Goal: Task Accomplishment & Management: Use online tool/utility

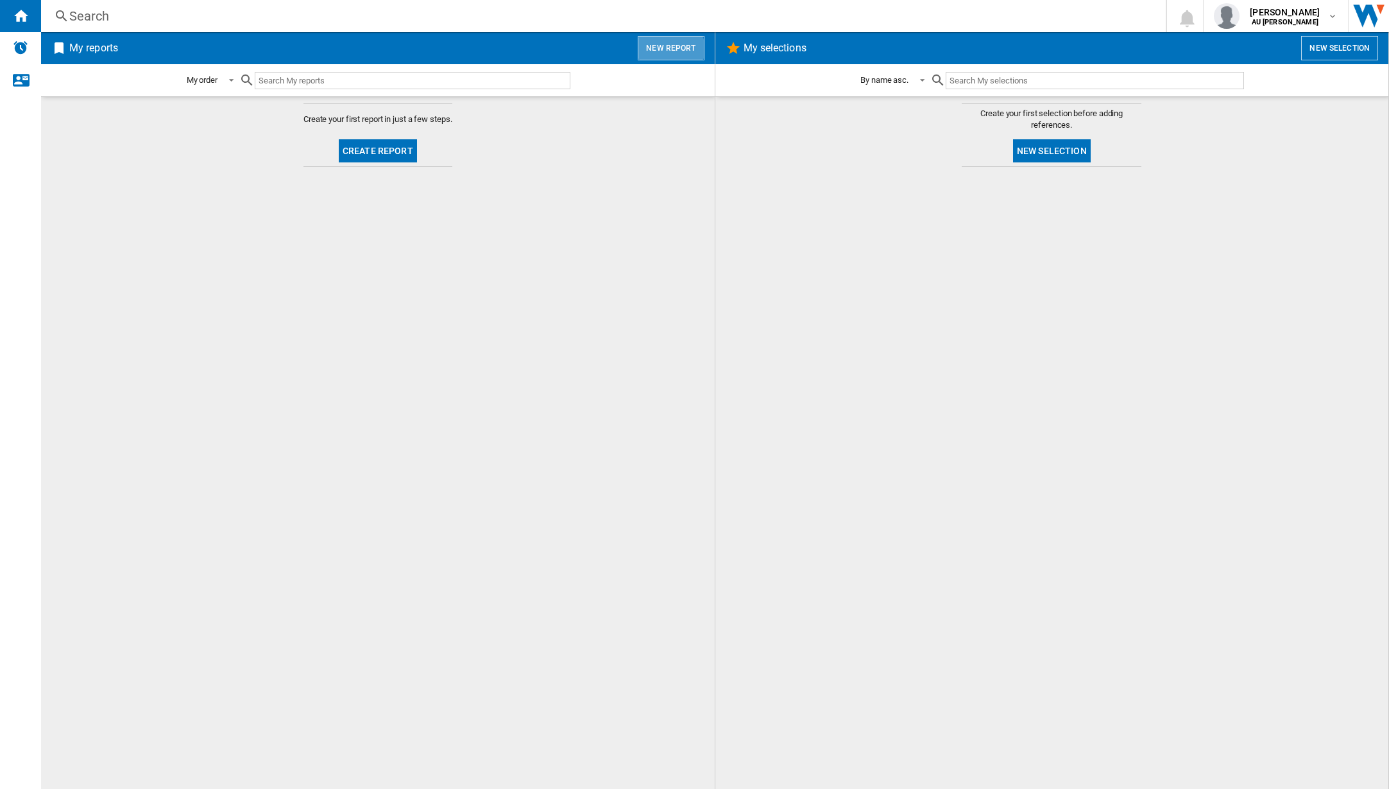
click at [672, 51] on button "New report" at bounding box center [671, 48] width 66 height 24
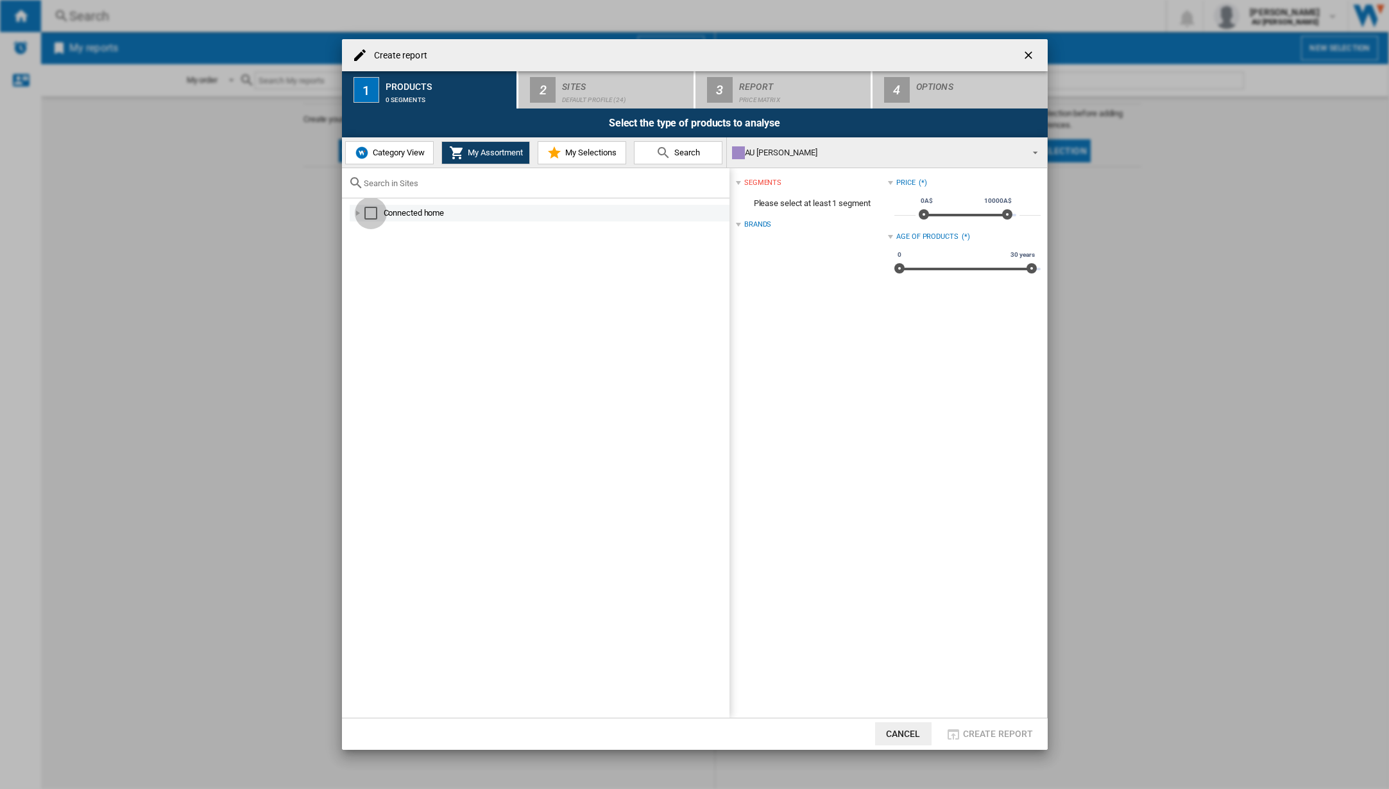
click at [370, 211] on div "Select" at bounding box center [371, 213] width 13 height 13
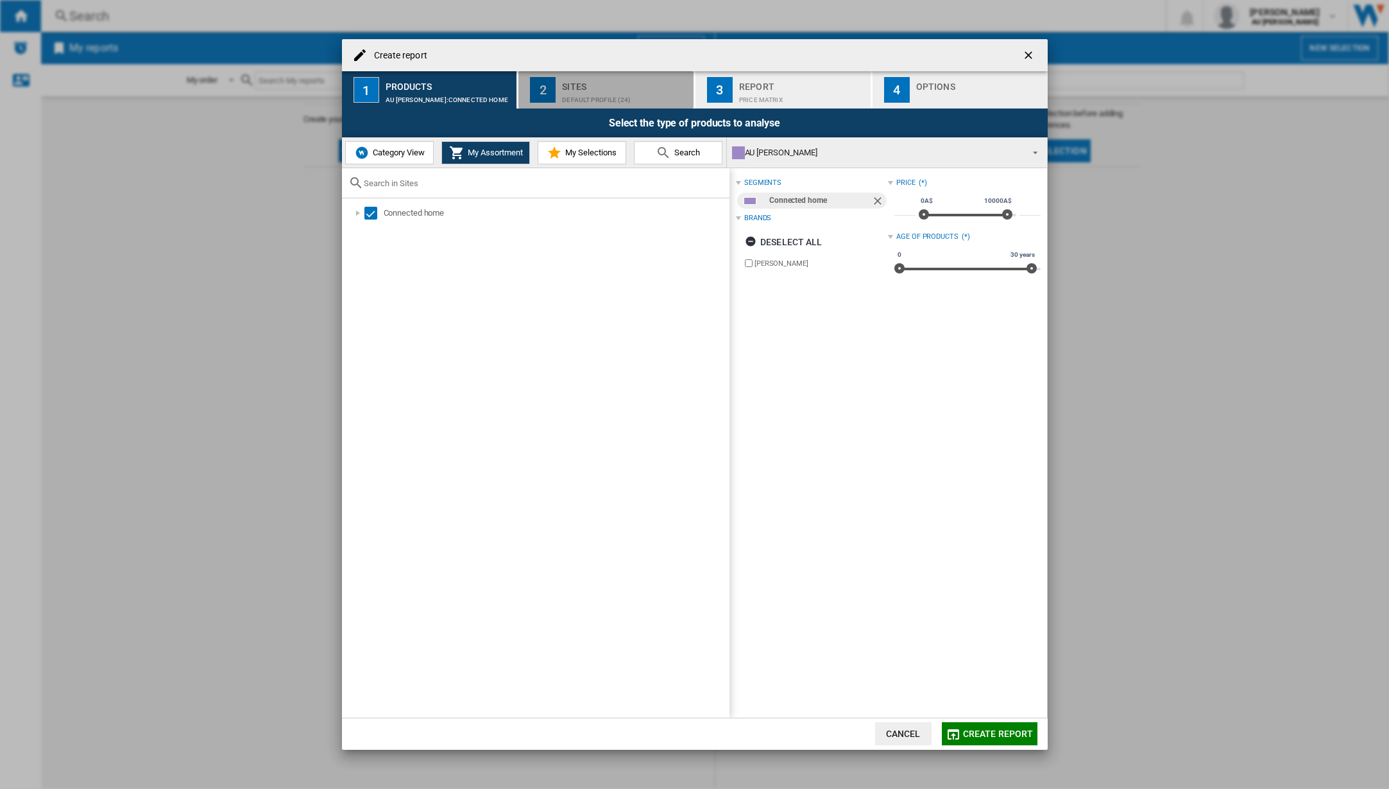
click at [609, 91] on div "Default profile (24)" at bounding box center [625, 96] width 126 height 13
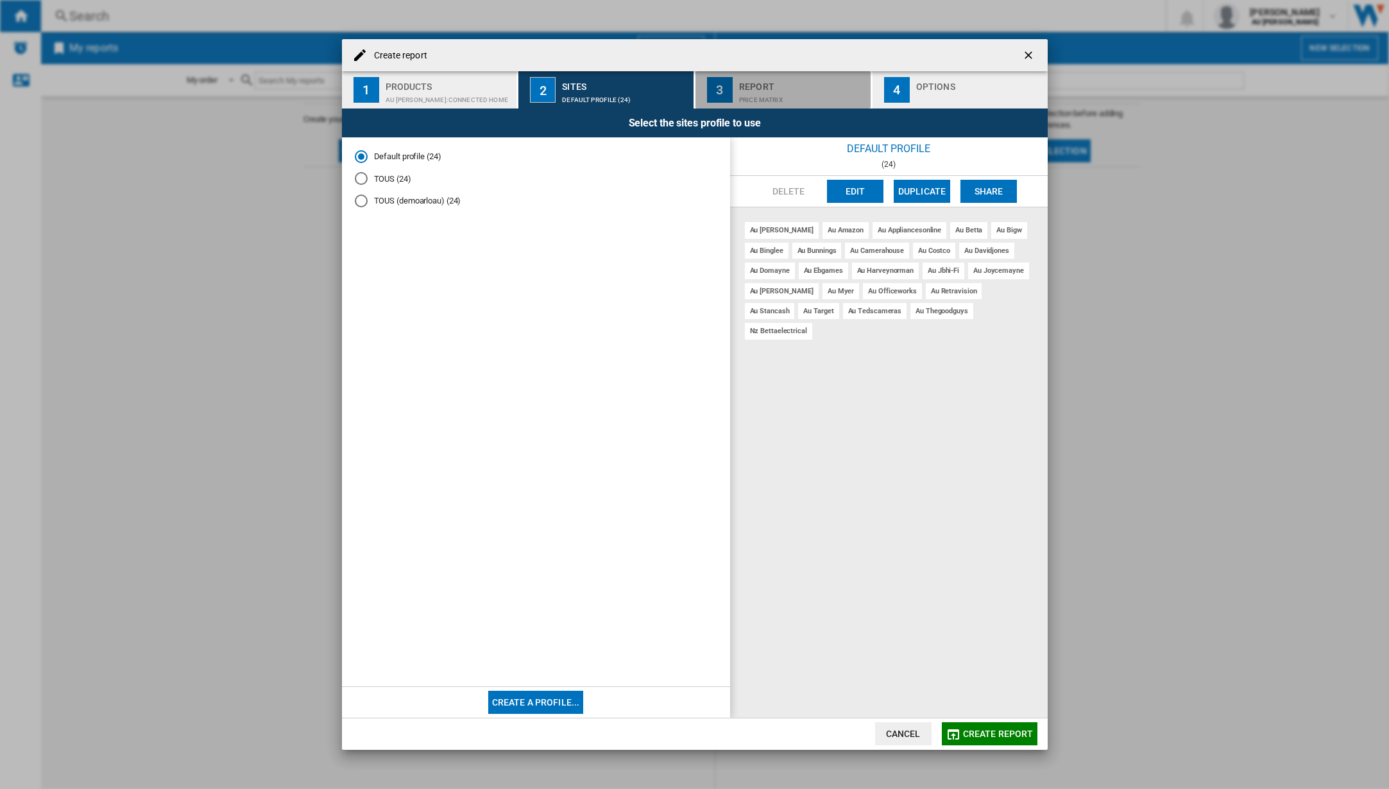
click at [780, 95] on div "Price Matrix" at bounding box center [802, 96] width 126 height 13
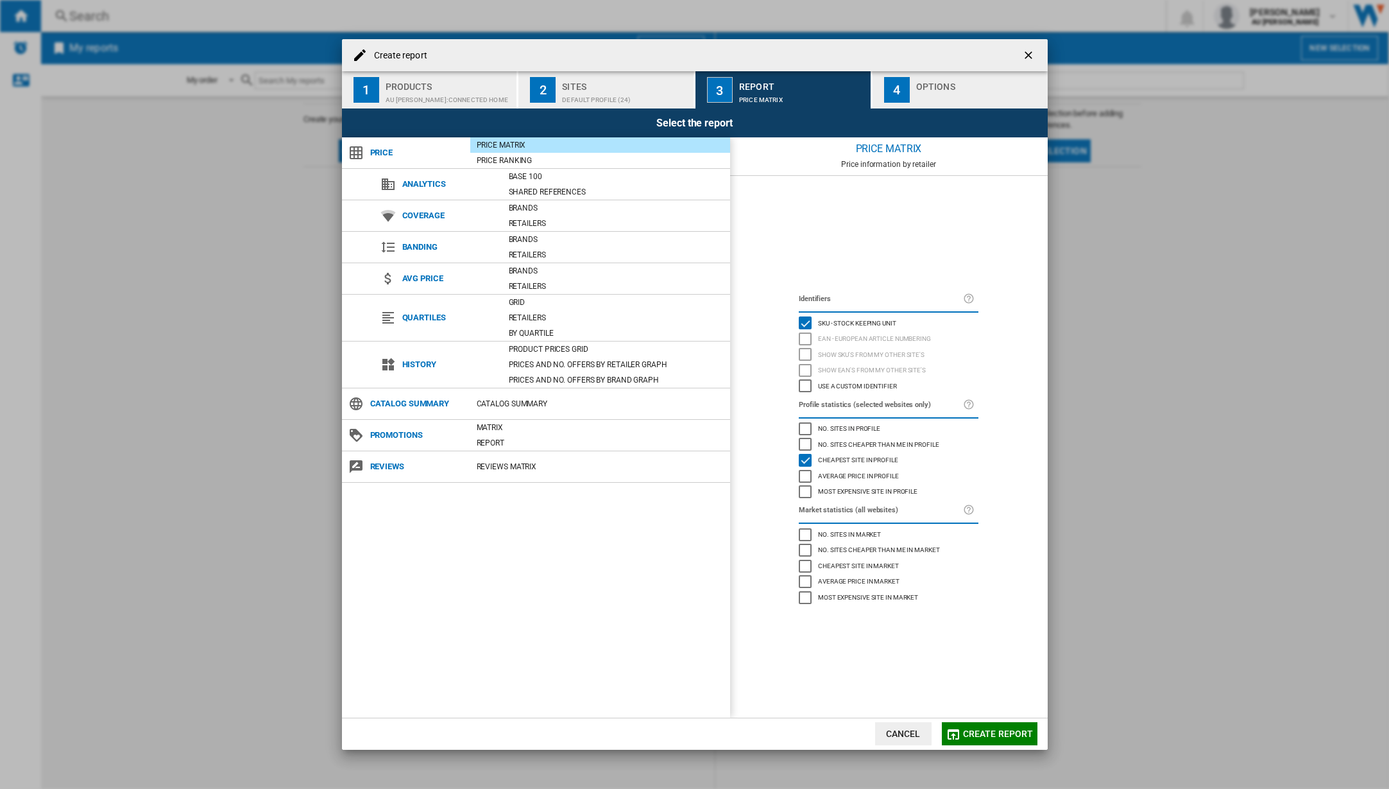
click at [938, 83] on div "Options" at bounding box center [979, 82] width 126 height 13
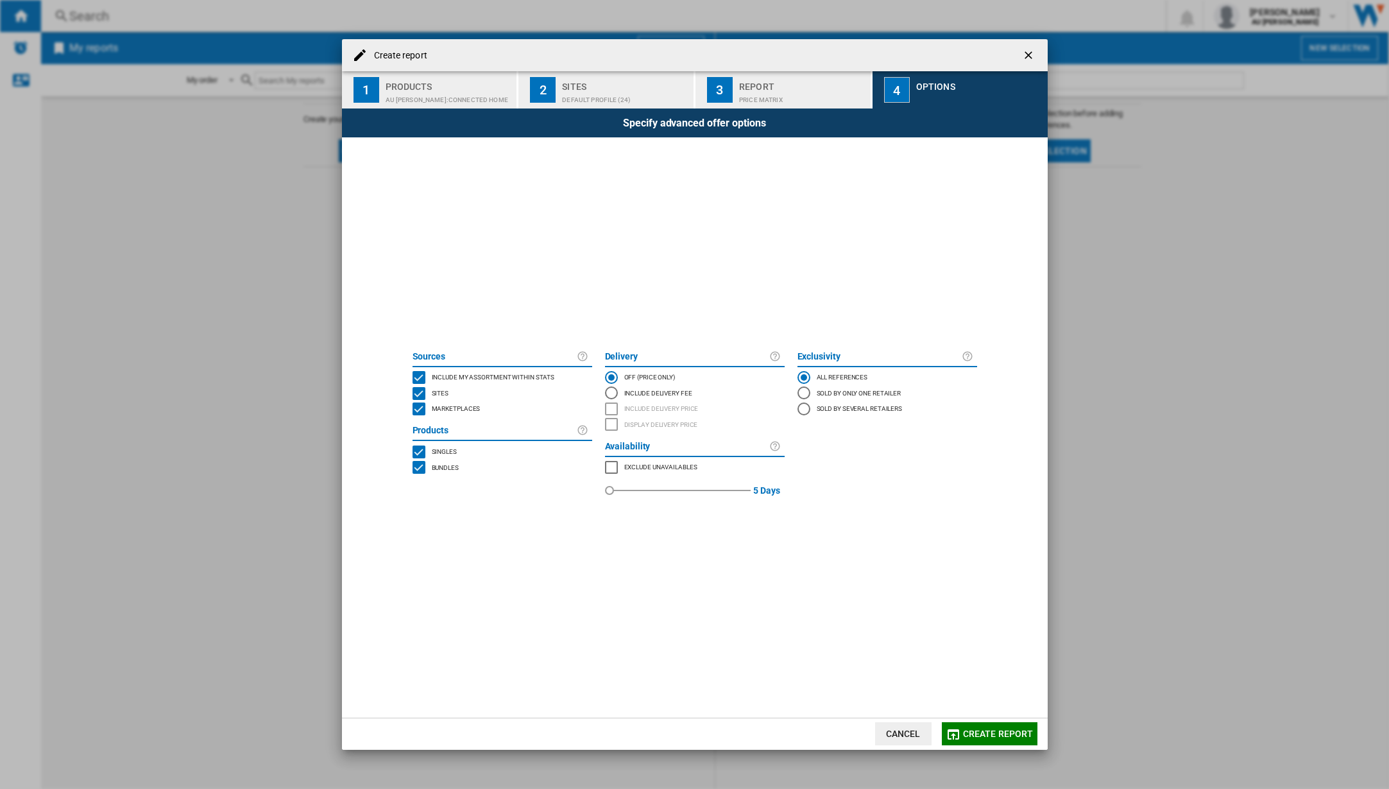
click at [772, 86] on div "Report" at bounding box center [802, 82] width 126 height 13
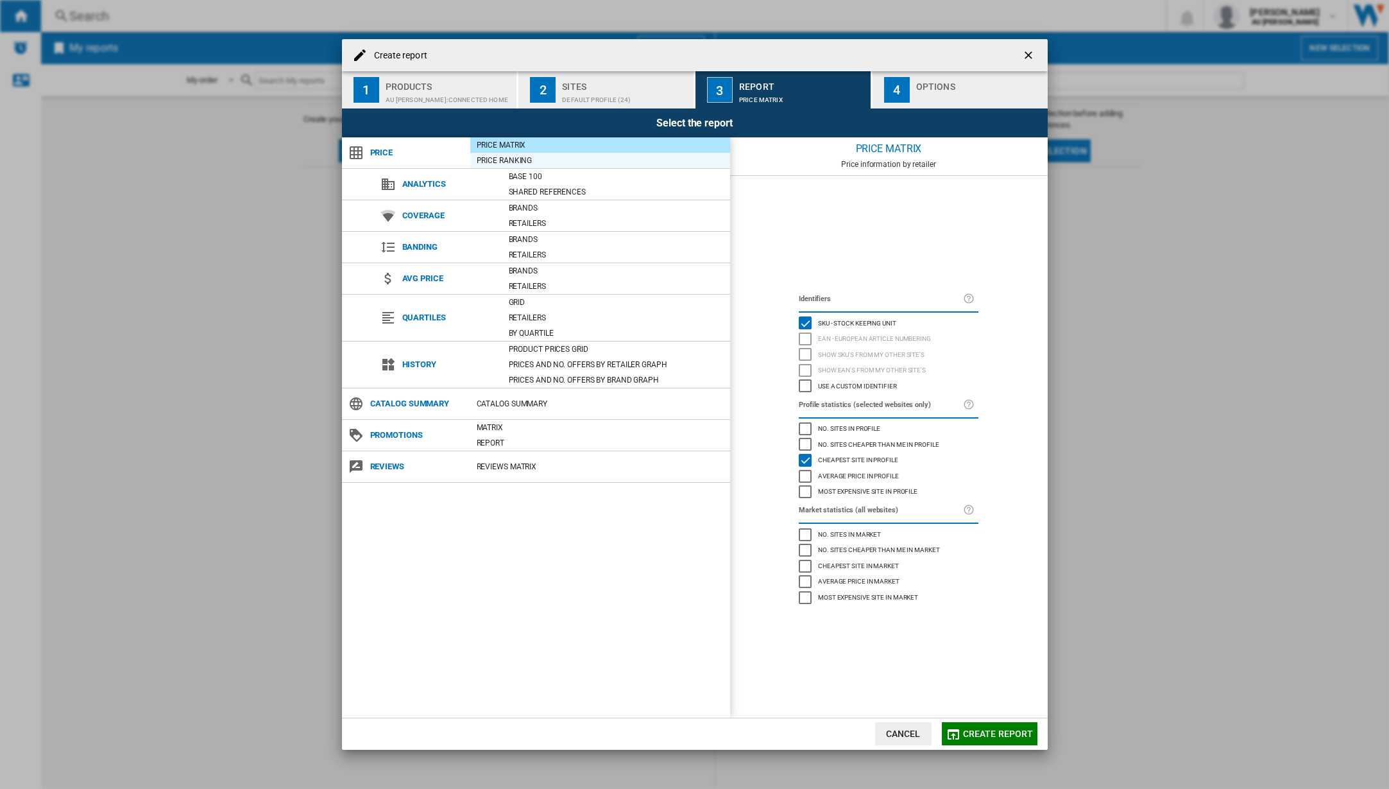
click at [506, 159] on div "Price Ranking" at bounding box center [600, 160] width 260 height 13
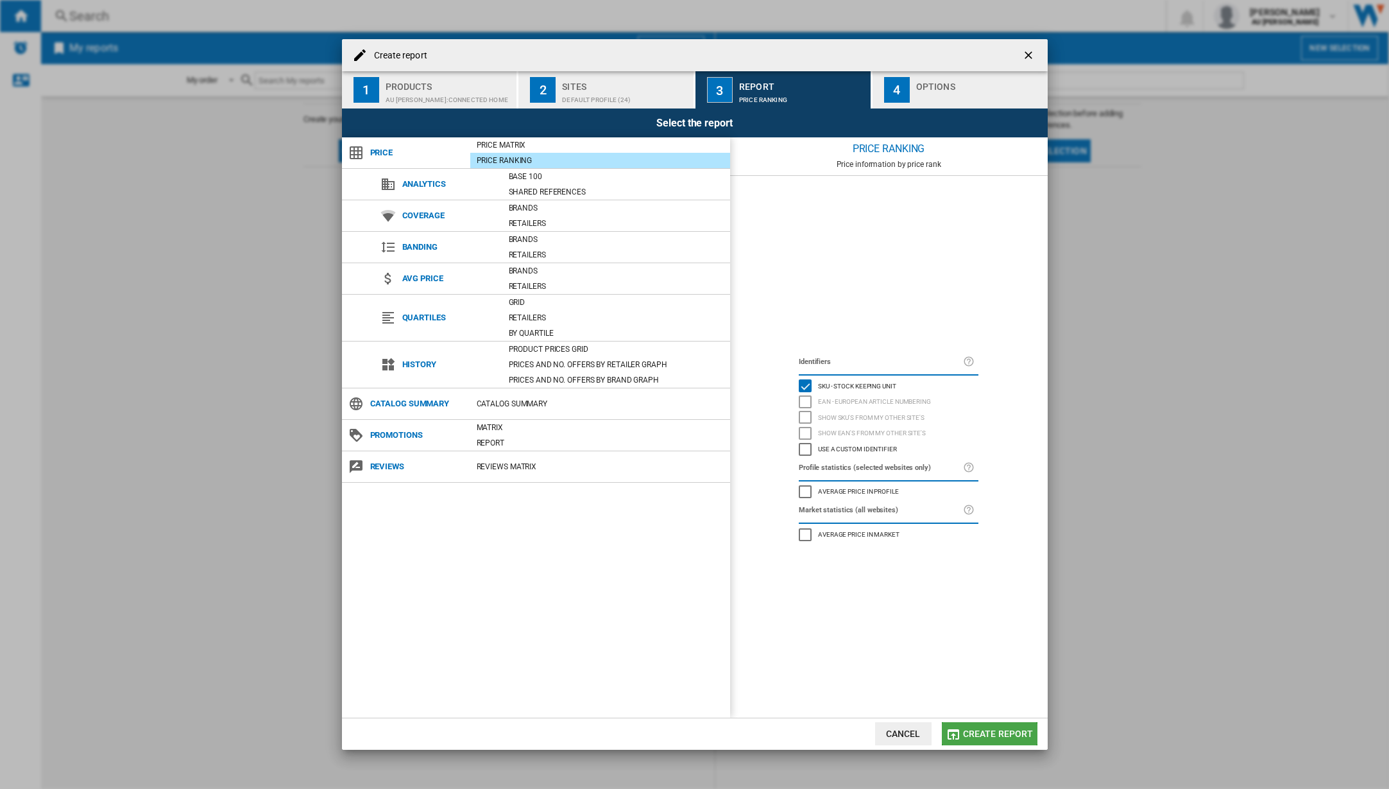
click at [980, 739] on button "Create report" at bounding box center [990, 733] width 96 height 23
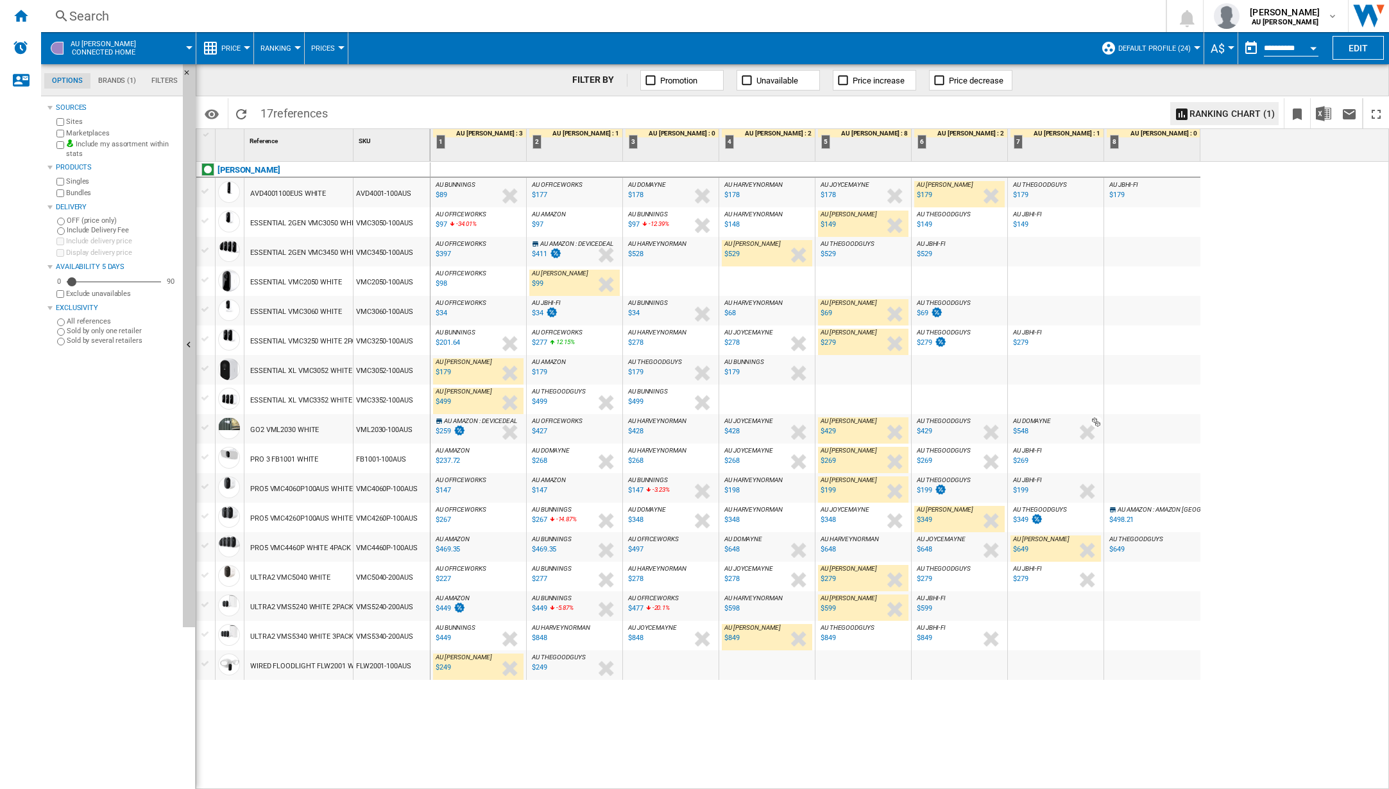
click at [482, 311] on div "AU OFFICEWORKS : AU OFFICEWORKS -50.7 % $34 % N/A AU OFFICEWORKS : AU OFFICEWOR…" at bounding box center [478, 314] width 90 height 30
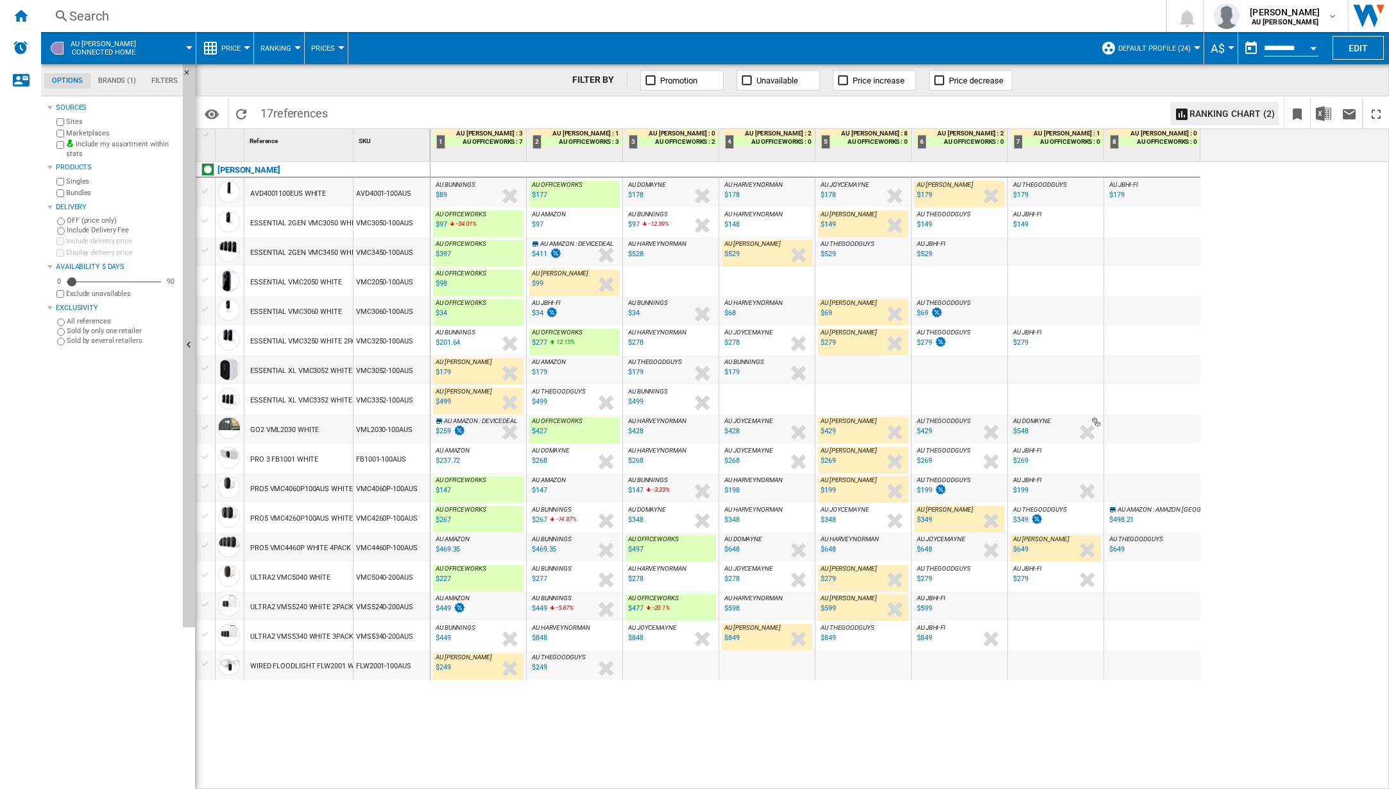
click at [592, 314] on div "AU JBHI-FI : AU JBHI-FI -50.7 % $34 % N/A AU JBHI-FI : AU JBHI-FI" at bounding box center [574, 314] width 90 height 30
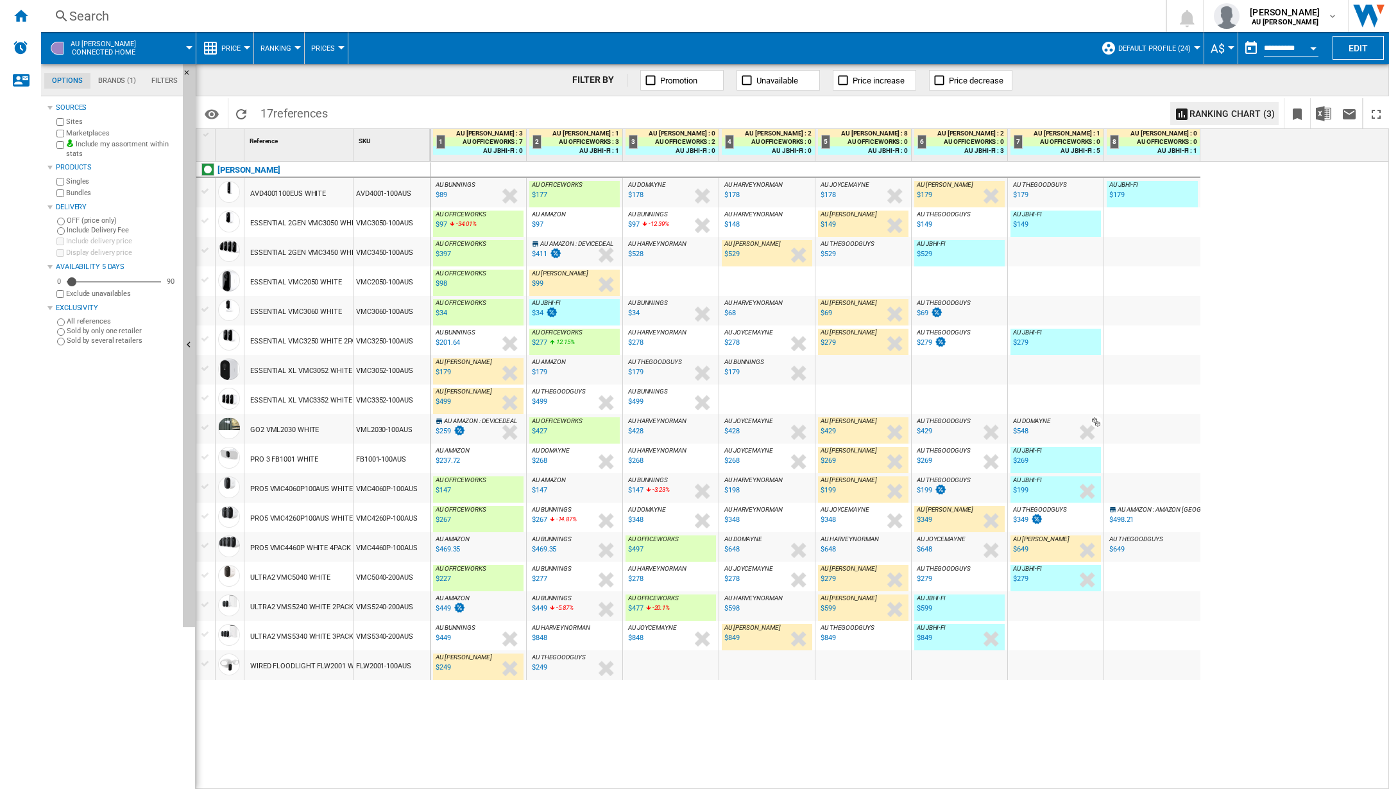
click at [514, 319] on div "AU OFFICEWORKS : AU OFFICEWORKS -50.7 % $34 % N/A AU OFFICEWORKS : AU OFFICEWOR…" at bounding box center [478, 314] width 90 height 30
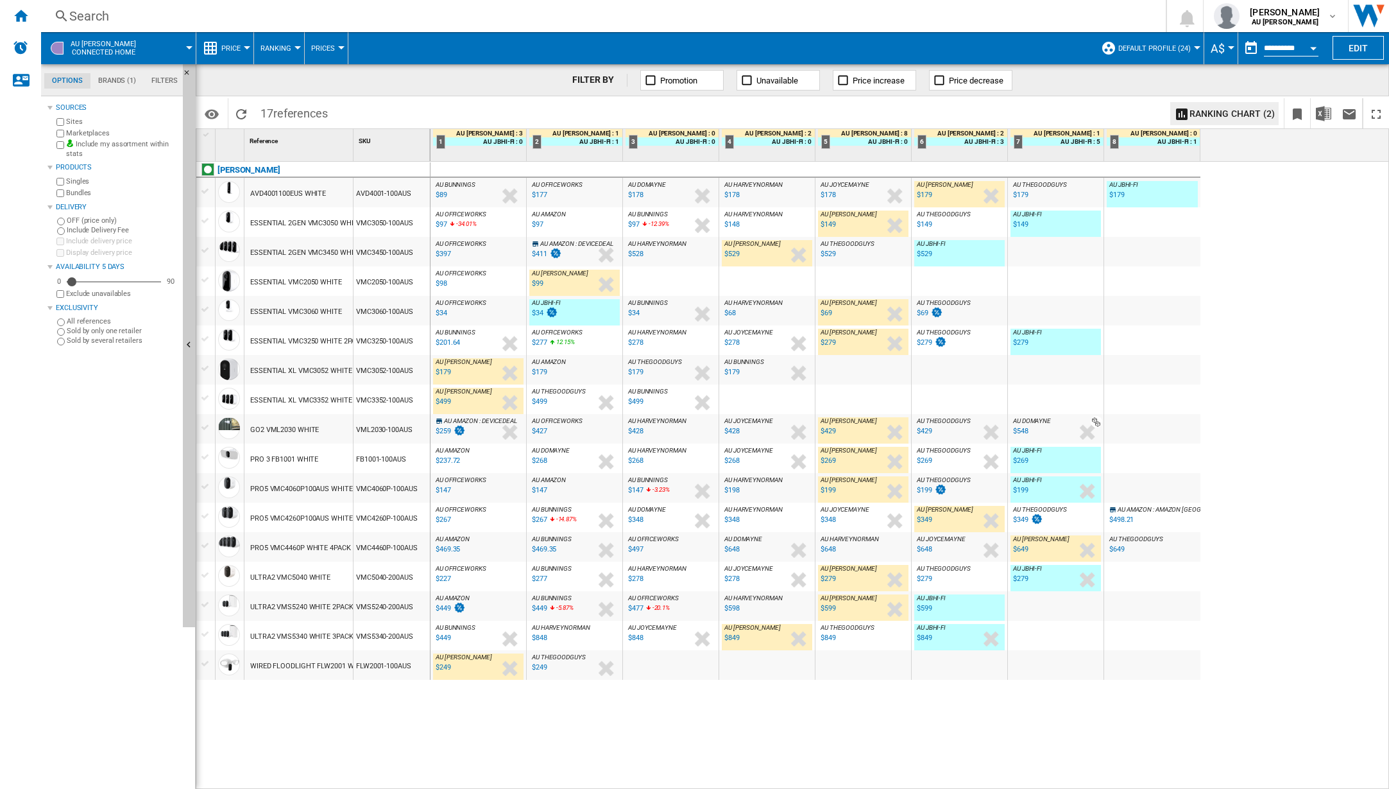
click at [514, 319] on div "AU OFFICEWORKS : AU OFFICEWORKS -50.7 % $34 % N/A AU OFFICEWORKS : AU OFFICEWOR…" at bounding box center [478, 314] width 90 height 30
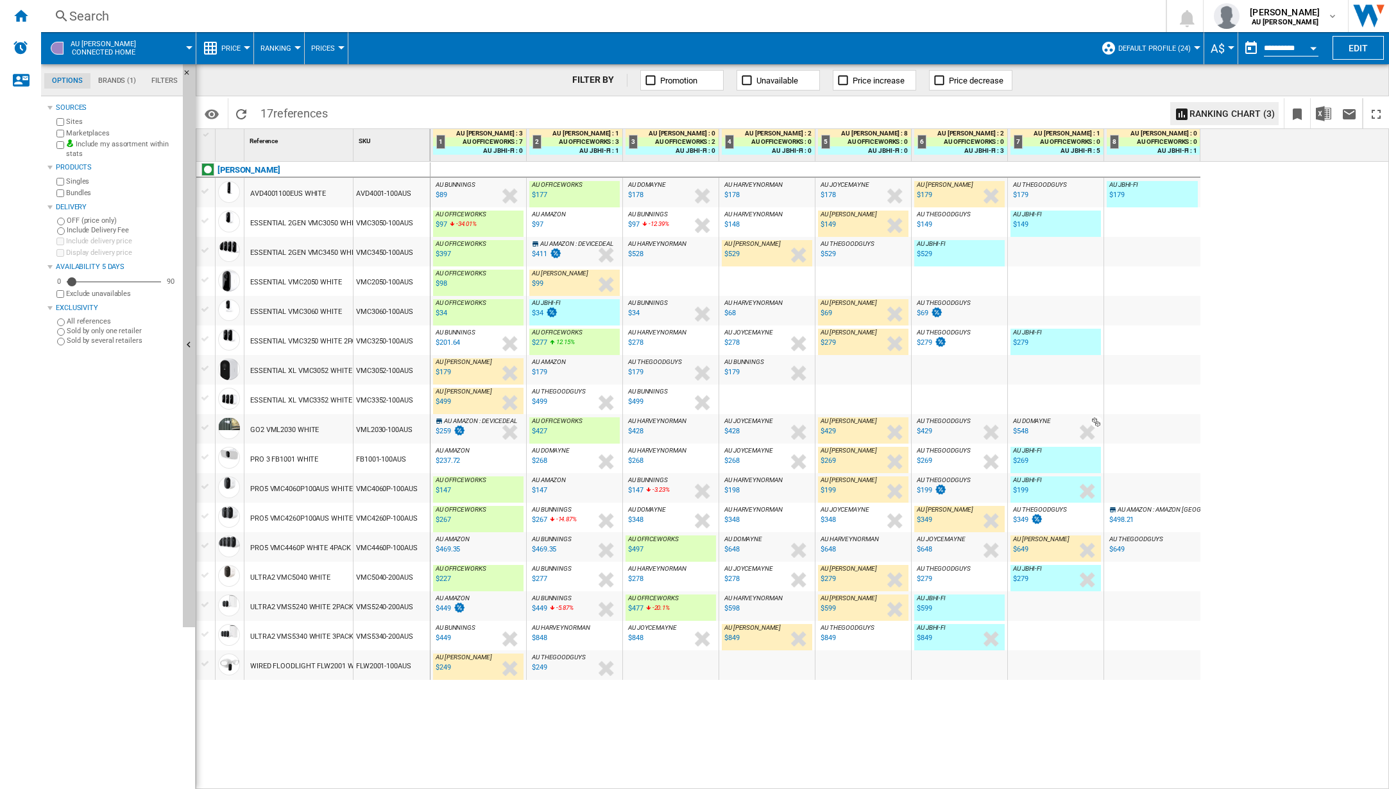
click at [497, 284] on div "AU OFFICEWORKS : AU OFFICEWORKS -1.0 % $98 % N/A AU OFFICEWORKS : AU OFFICEWORKS" at bounding box center [478, 285] width 90 height 30
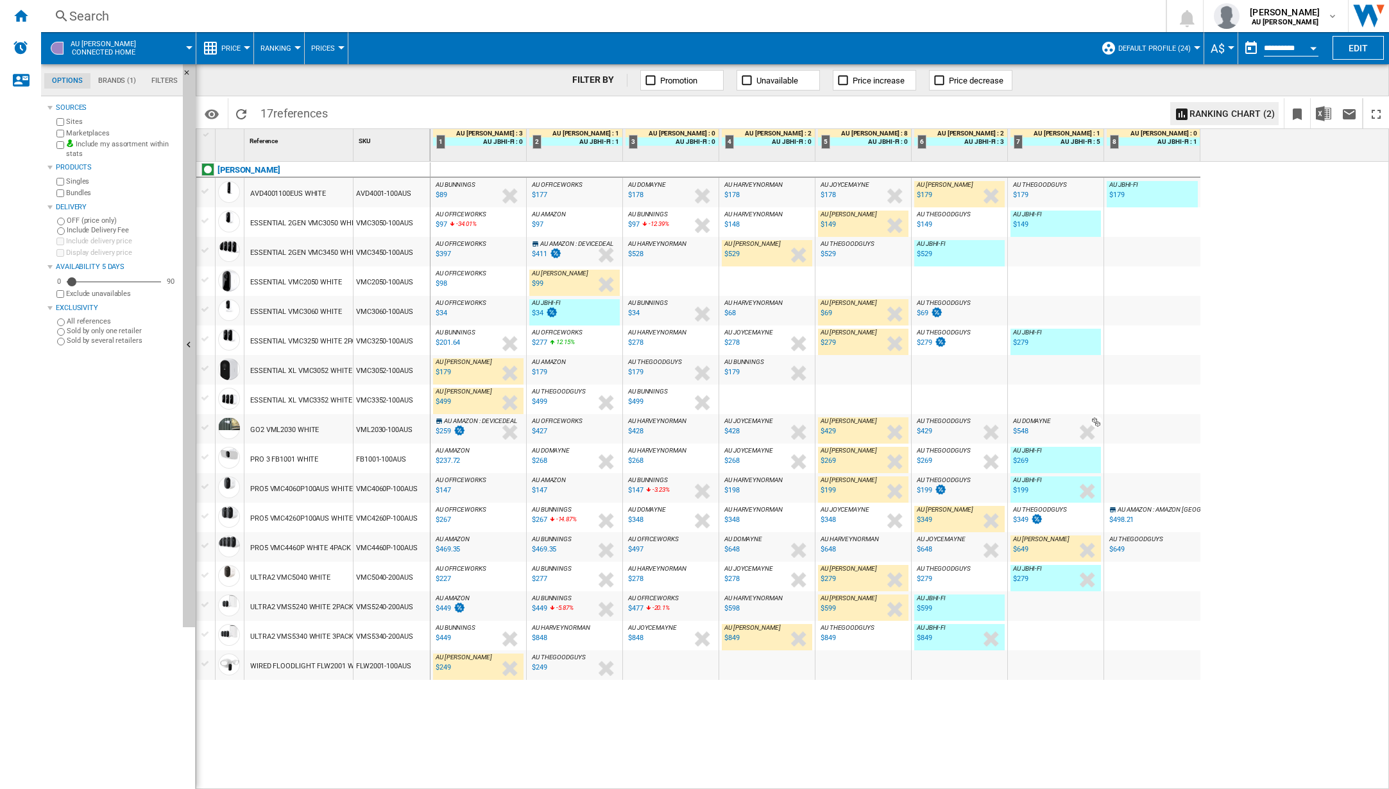
click at [497, 284] on div "AU OFFICEWORKS : AU OFFICEWORKS -1.0 % $98 % N/A AU OFFICEWORKS : AU OFFICEWORKS" at bounding box center [478, 285] width 90 height 30
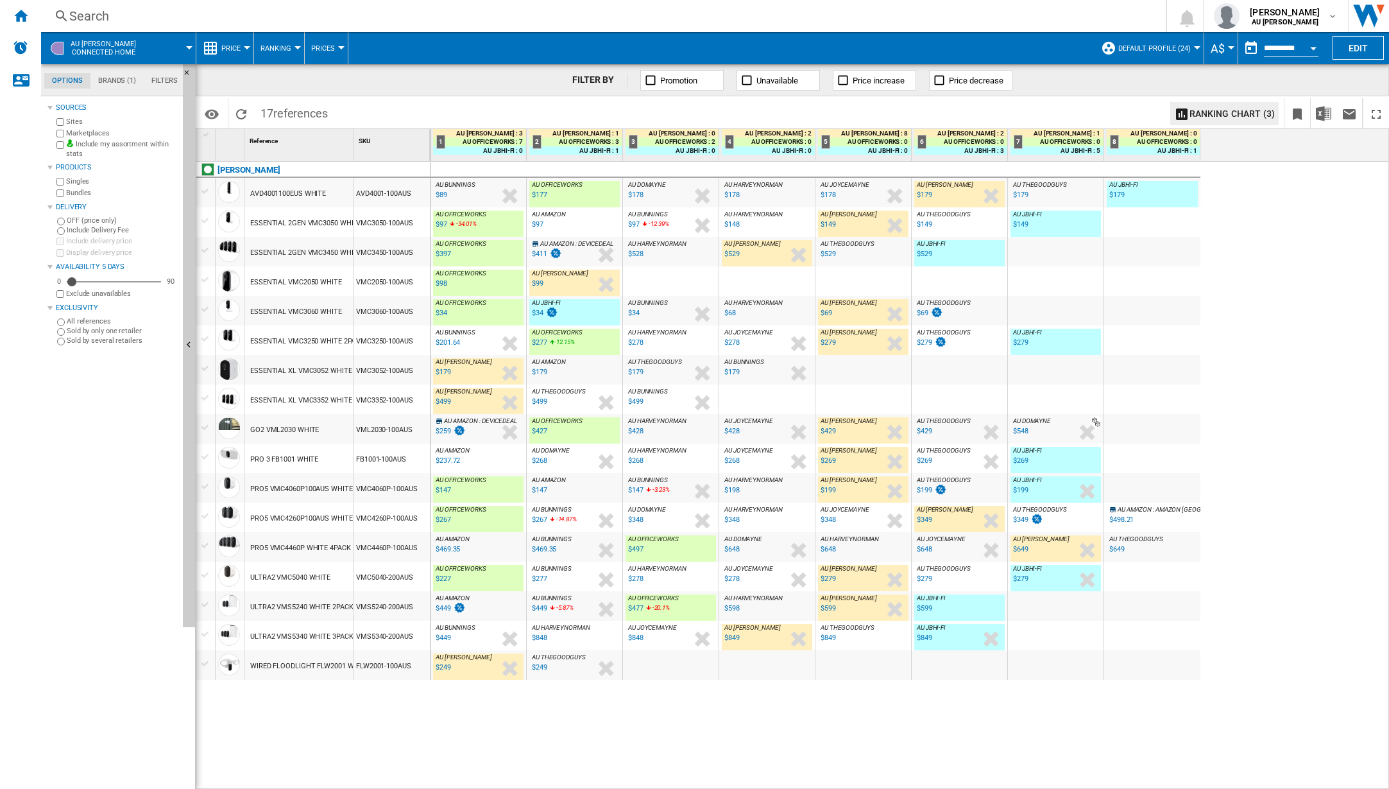
click at [494, 223] on div "AU OFFICEWORKS : AU OFFICEWORKS -34.9 % $97 -34.01 % N/A AU OFFICEWORKS : AU OF…" at bounding box center [478, 226] width 90 height 30
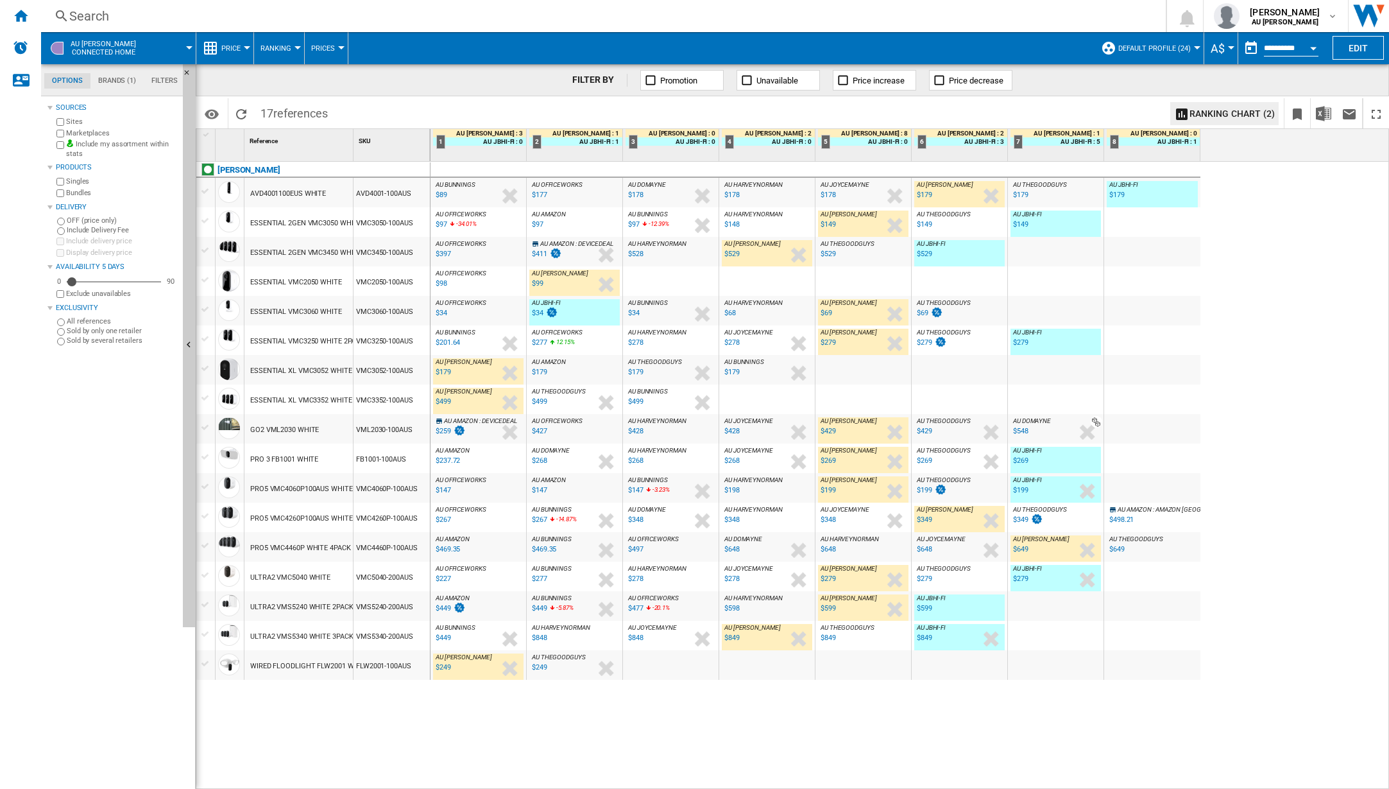
click at [329, 222] on div "ESSENTIAL 2GEN VMC3050 WHITE" at bounding box center [305, 224] width 111 height 30
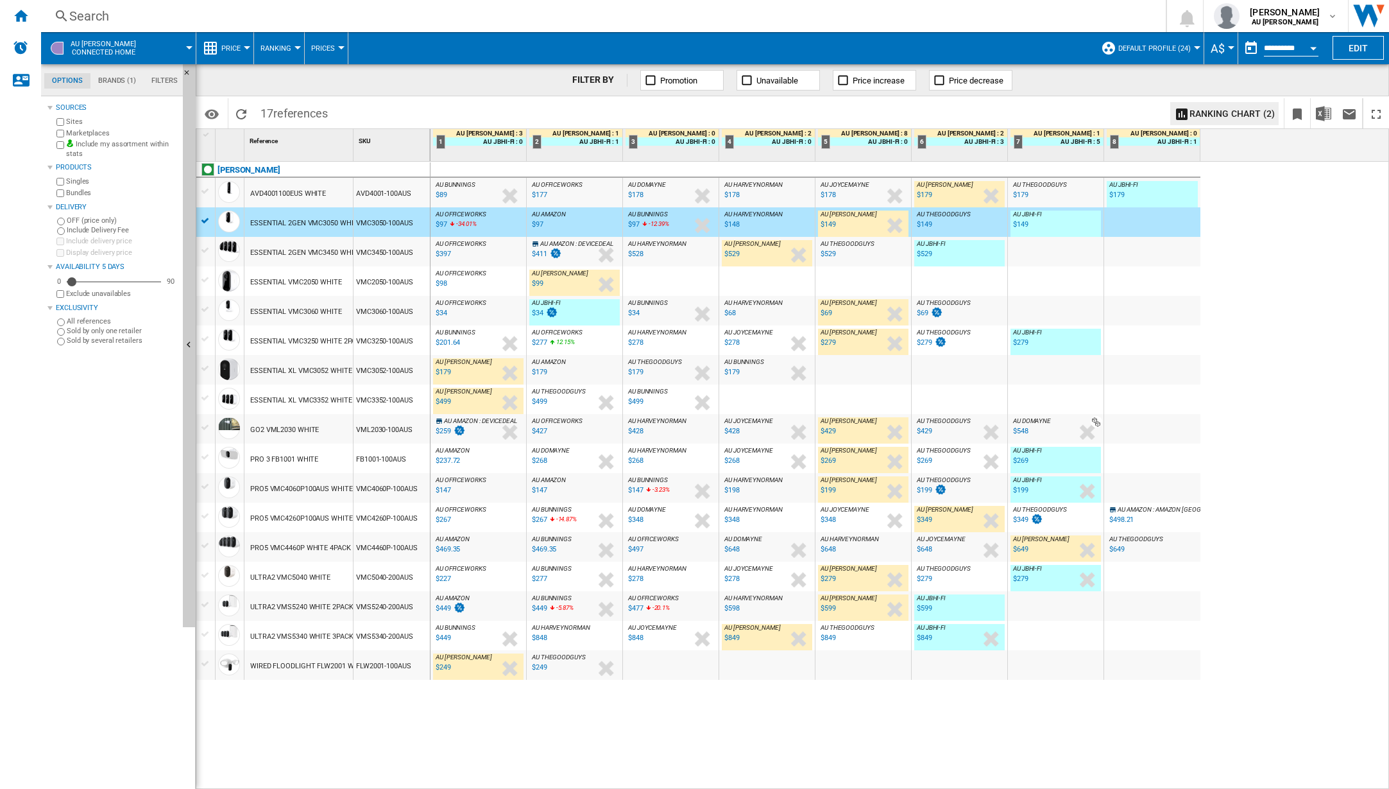
click at [329, 222] on div "ESSENTIAL 2GEN VMC3050 WHITE" at bounding box center [305, 224] width 111 height 30
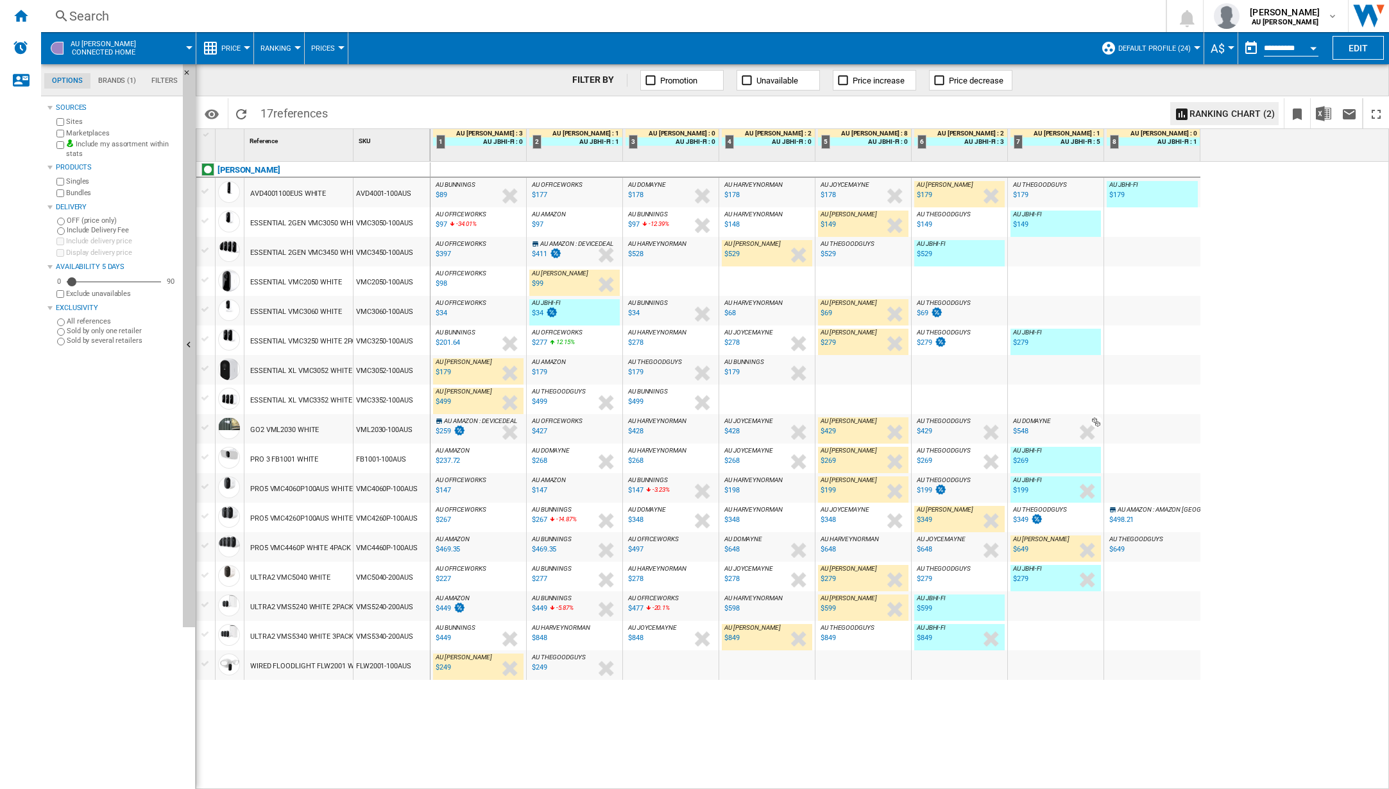
click at [468, 343] on div "%" at bounding box center [470, 343] width 6 height 15
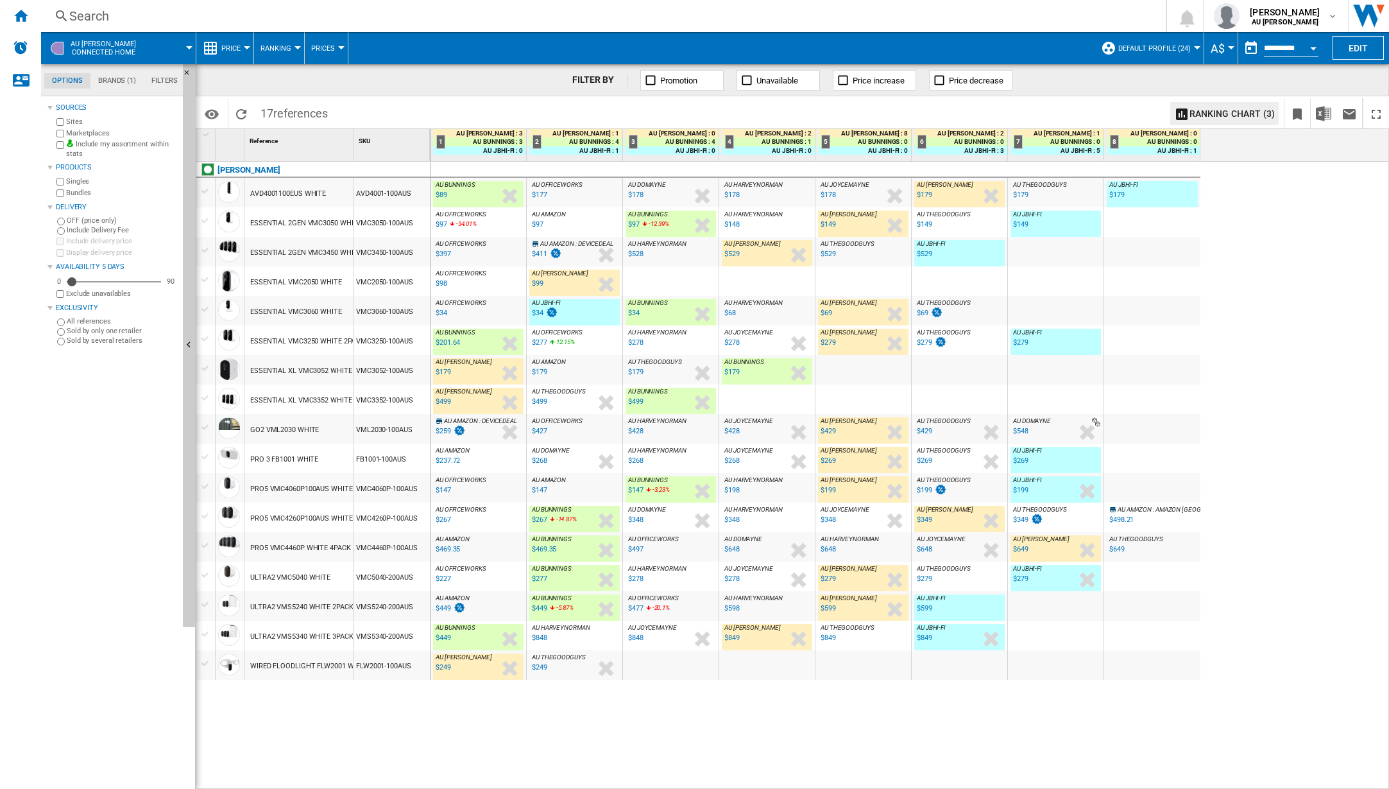
click at [468, 347] on div "%" at bounding box center [470, 343] width 6 height 15
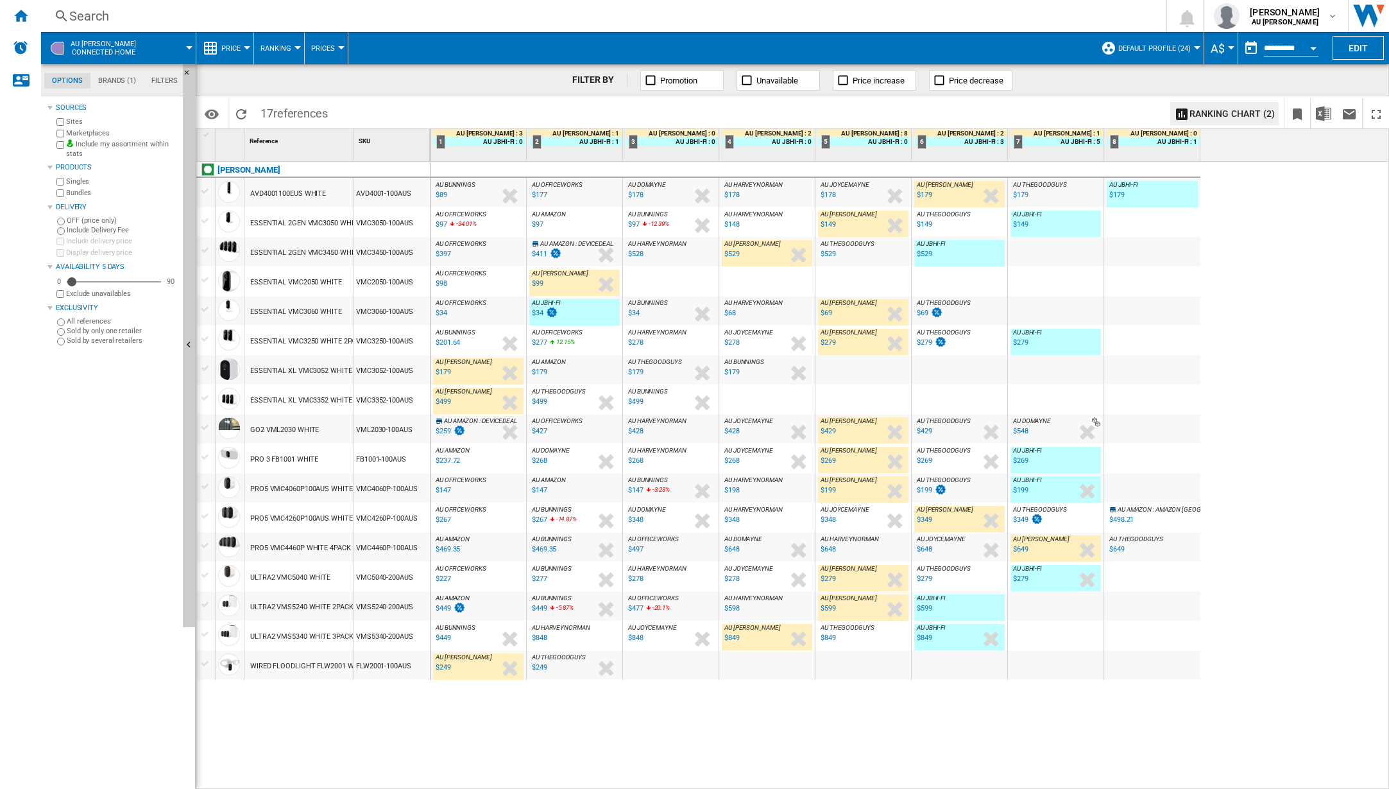
click at [452, 342] on div "$201.64" at bounding box center [448, 342] width 24 height 8
click at [472, 486] on div "AU OFFICEWORKS : AU OFFICEWORKS -26.1 % $147 % N/A AU OFFICEWORKS : AU OFFICEWO…" at bounding box center [478, 491] width 90 height 30
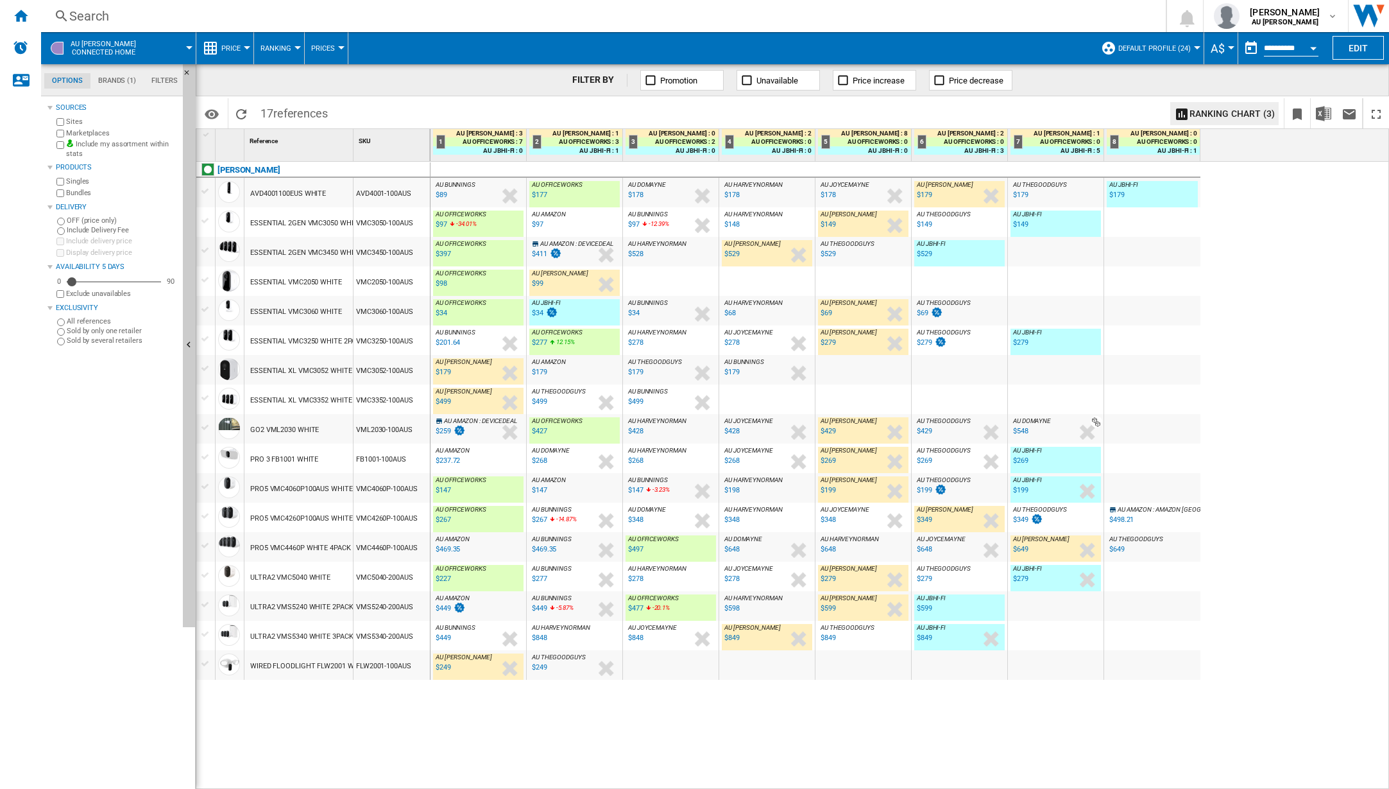
click at [497, 228] on div "AU OFFICEWORKS : AU OFFICEWORKS -34.9 % $97 -34.01 % N/A AU OFFICEWORKS : AU OF…" at bounding box center [478, 226] width 90 height 30
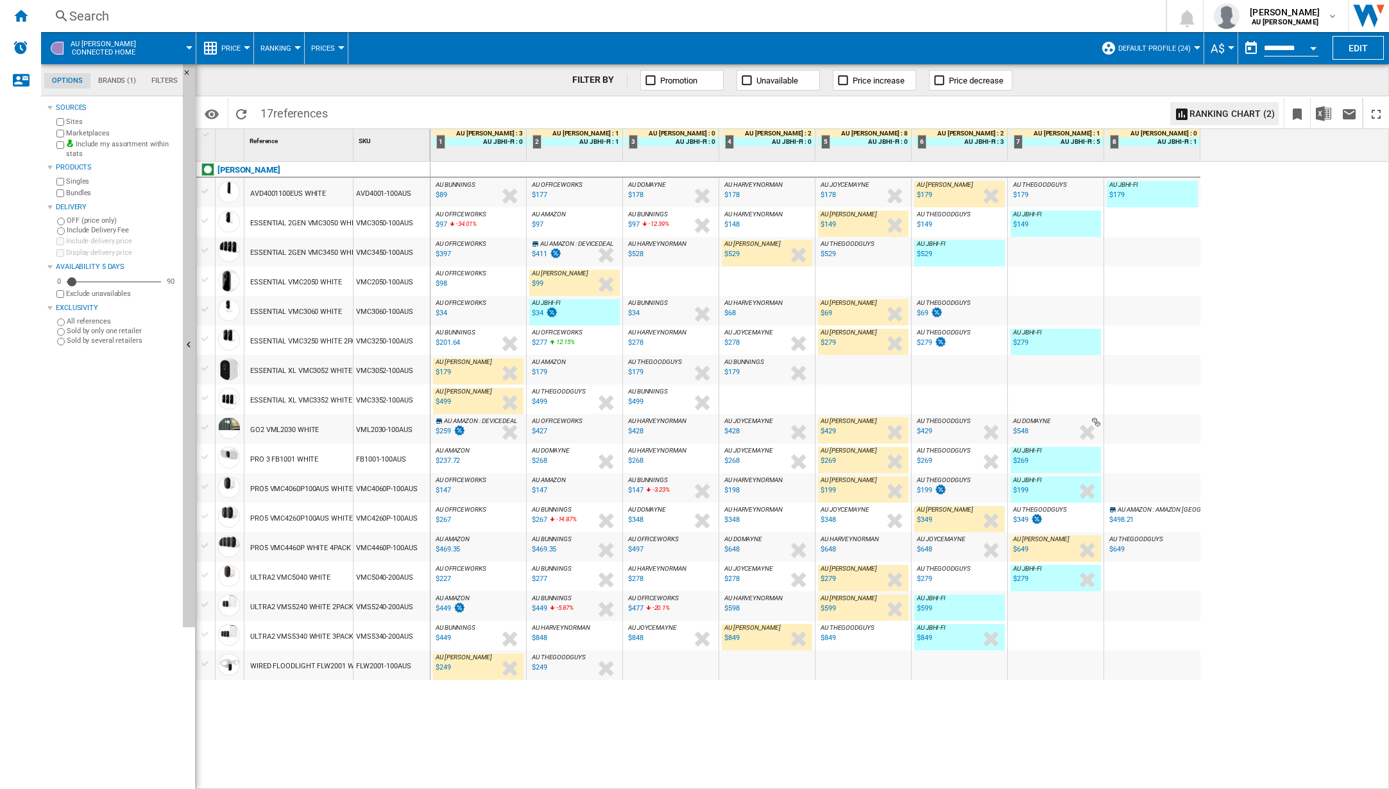
click at [497, 228] on div "AU OFFICEWORKS : AU OFFICEWORKS -34.9 % $97 -34.01 % N/A AU OFFICEWORKS : AU OF…" at bounding box center [478, 226] width 90 height 30
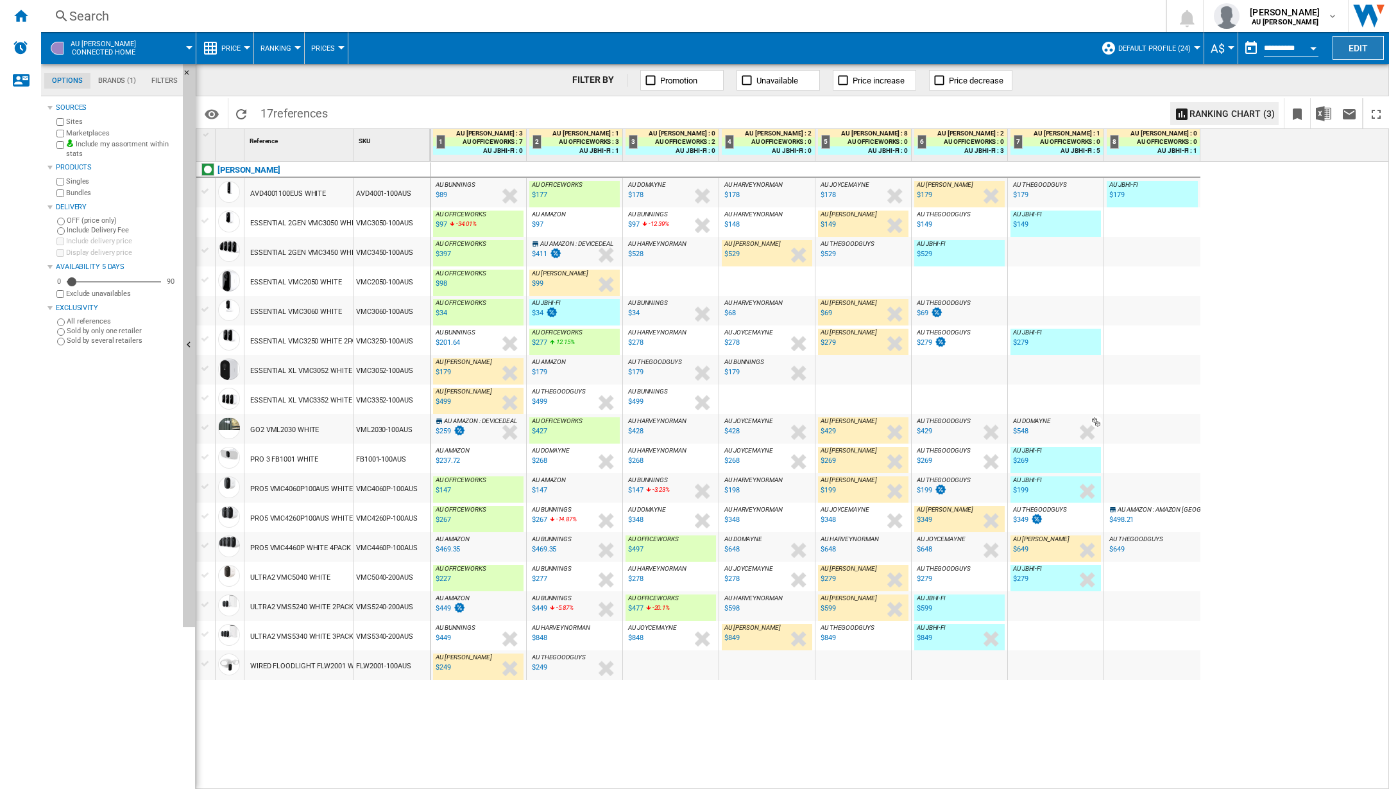
click at [1364, 50] on button "Edit" at bounding box center [1358, 48] width 51 height 24
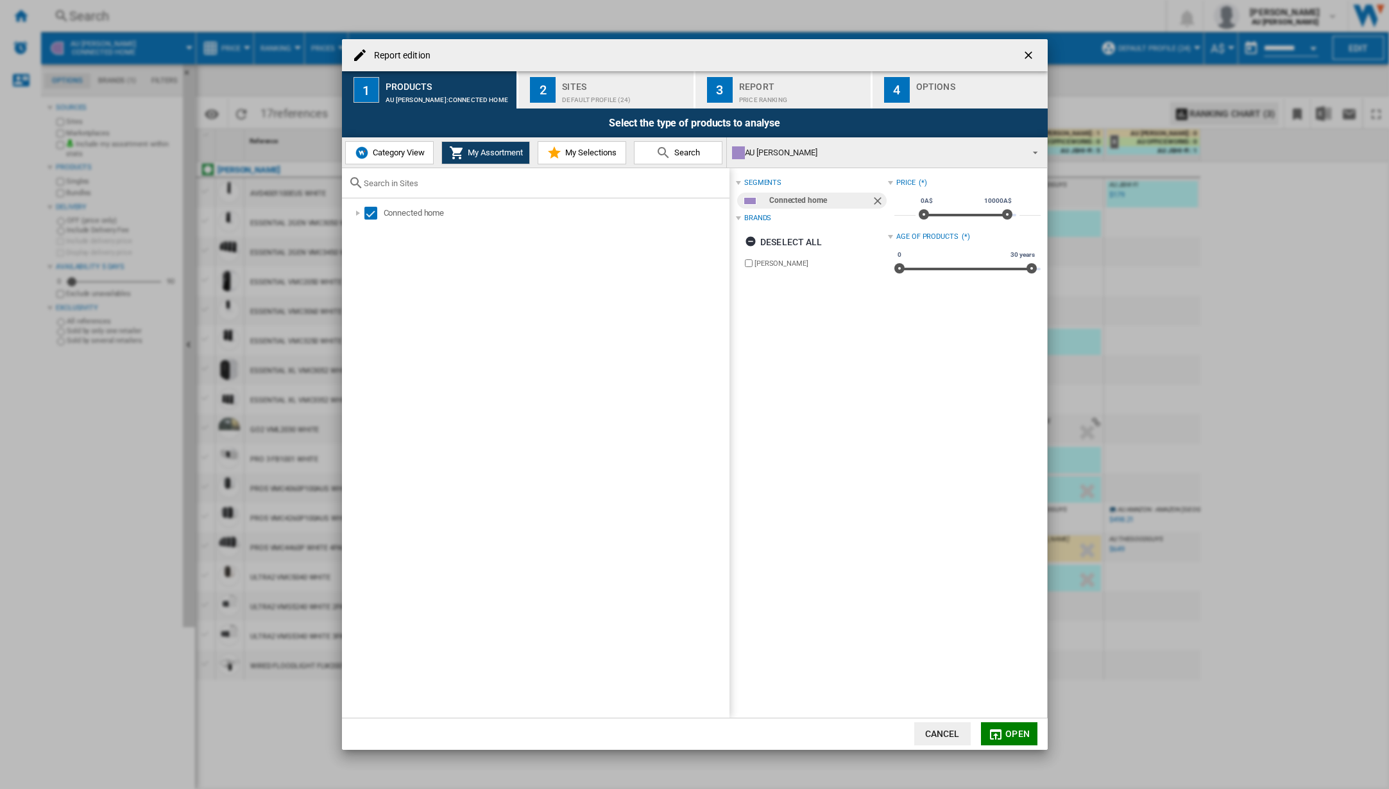
click at [394, 153] on span "Category View" at bounding box center [397, 153] width 55 height 10
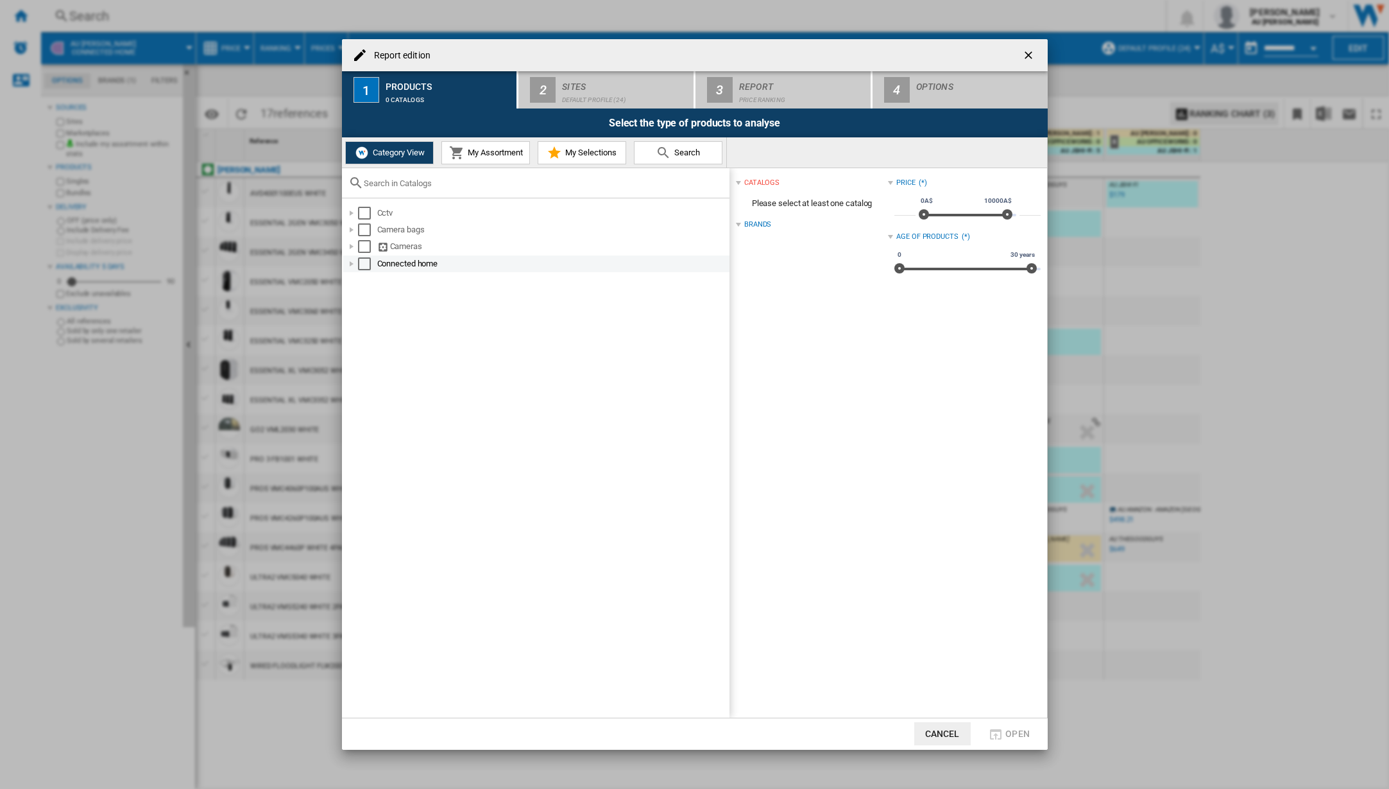
click at [363, 263] on div "Select" at bounding box center [364, 263] width 13 height 13
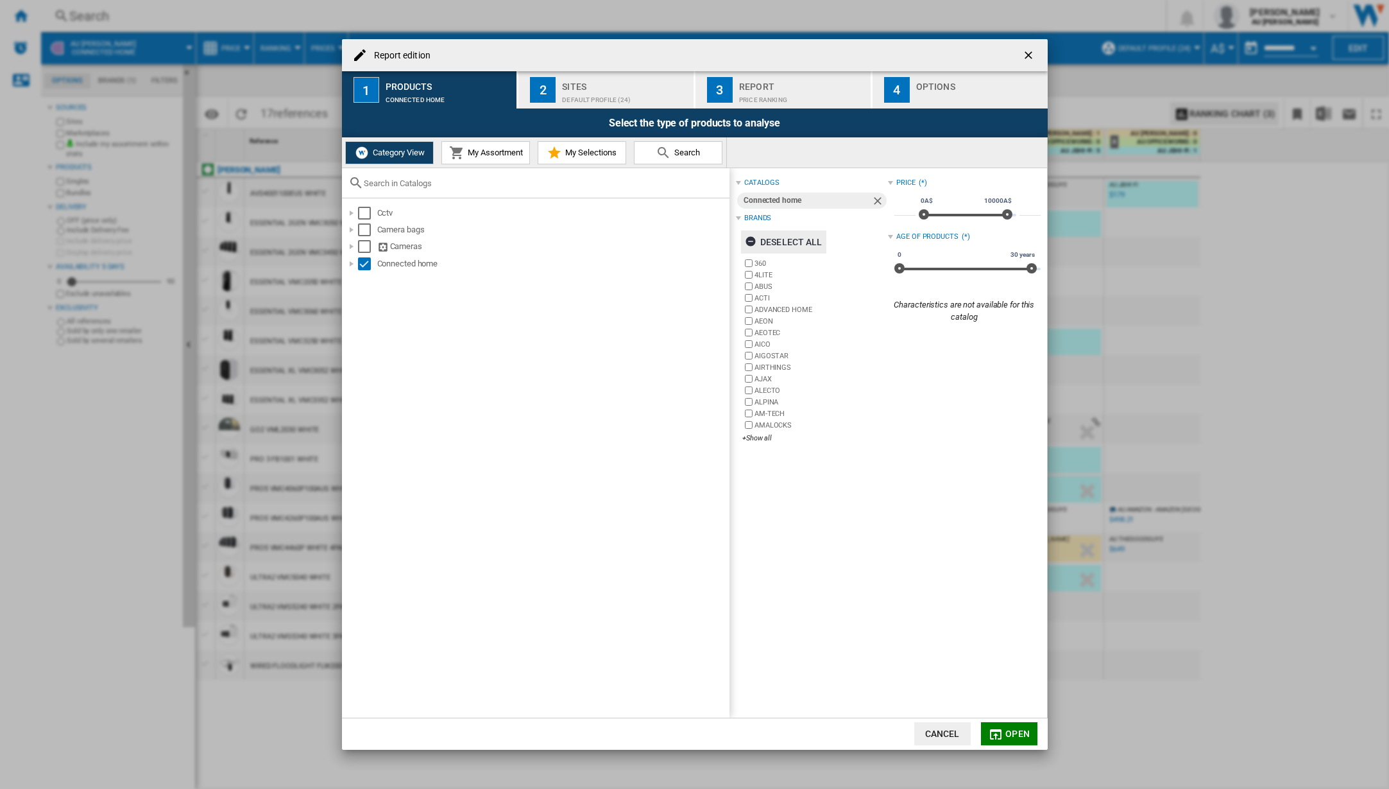
click at [751, 241] on ng-md-icon "Report edition ..." at bounding box center [752, 243] width 15 height 15
click at [753, 434] on div "+Show all" at bounding box center [816, 438] width 146 height 10
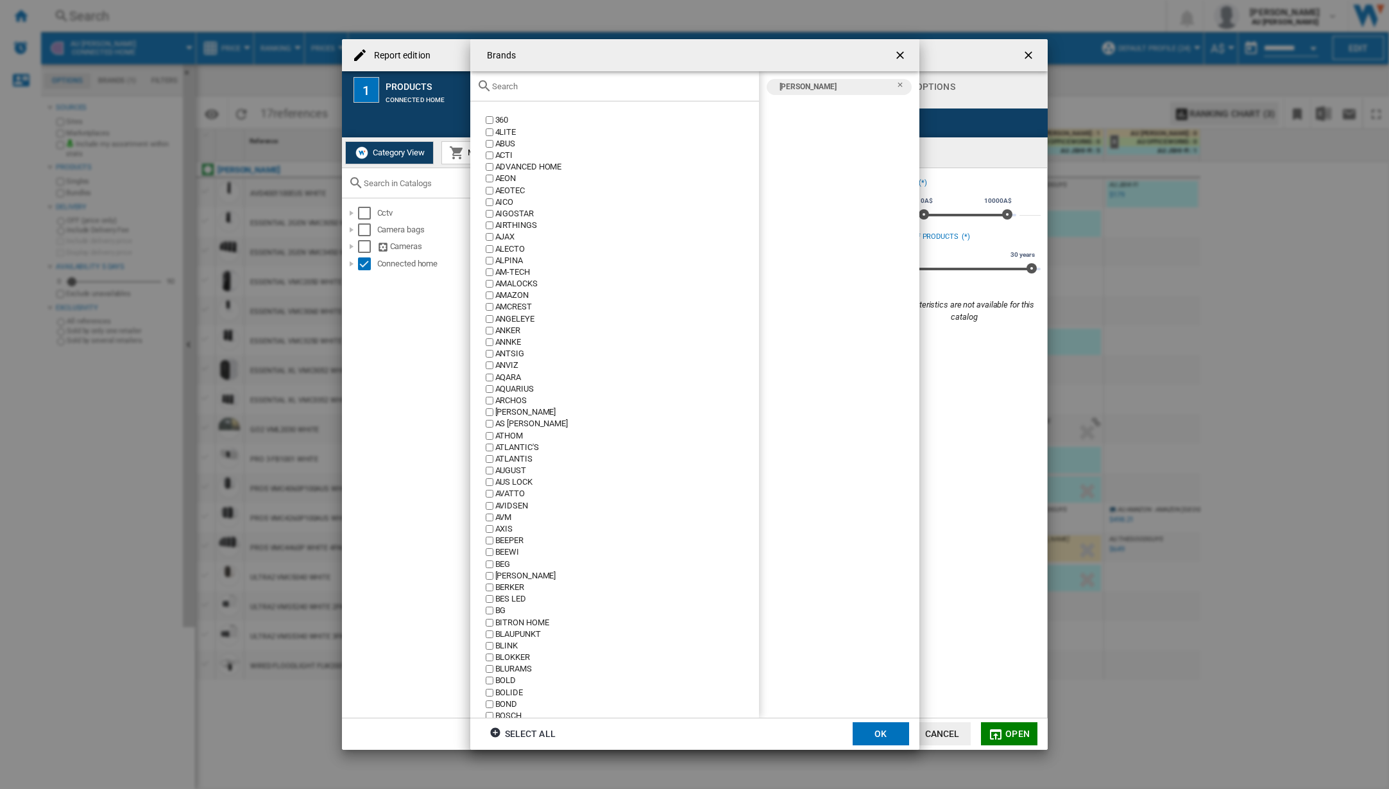
click at [891, 735] on button "OK" at bounding box center [881, 733] width 56 height 23
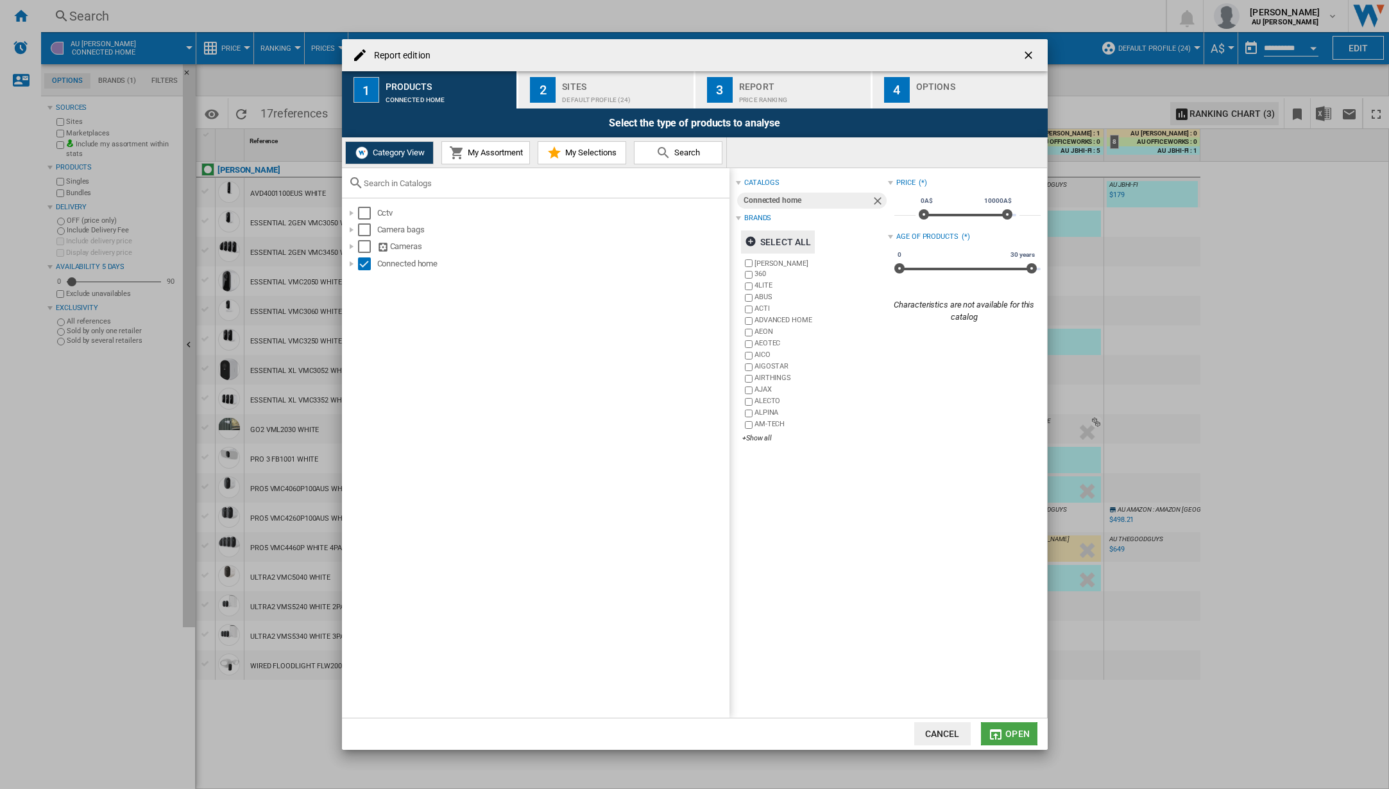
click at [1008, 728] on span "Open" at bounding box center [1018, 733] width 24 height 10
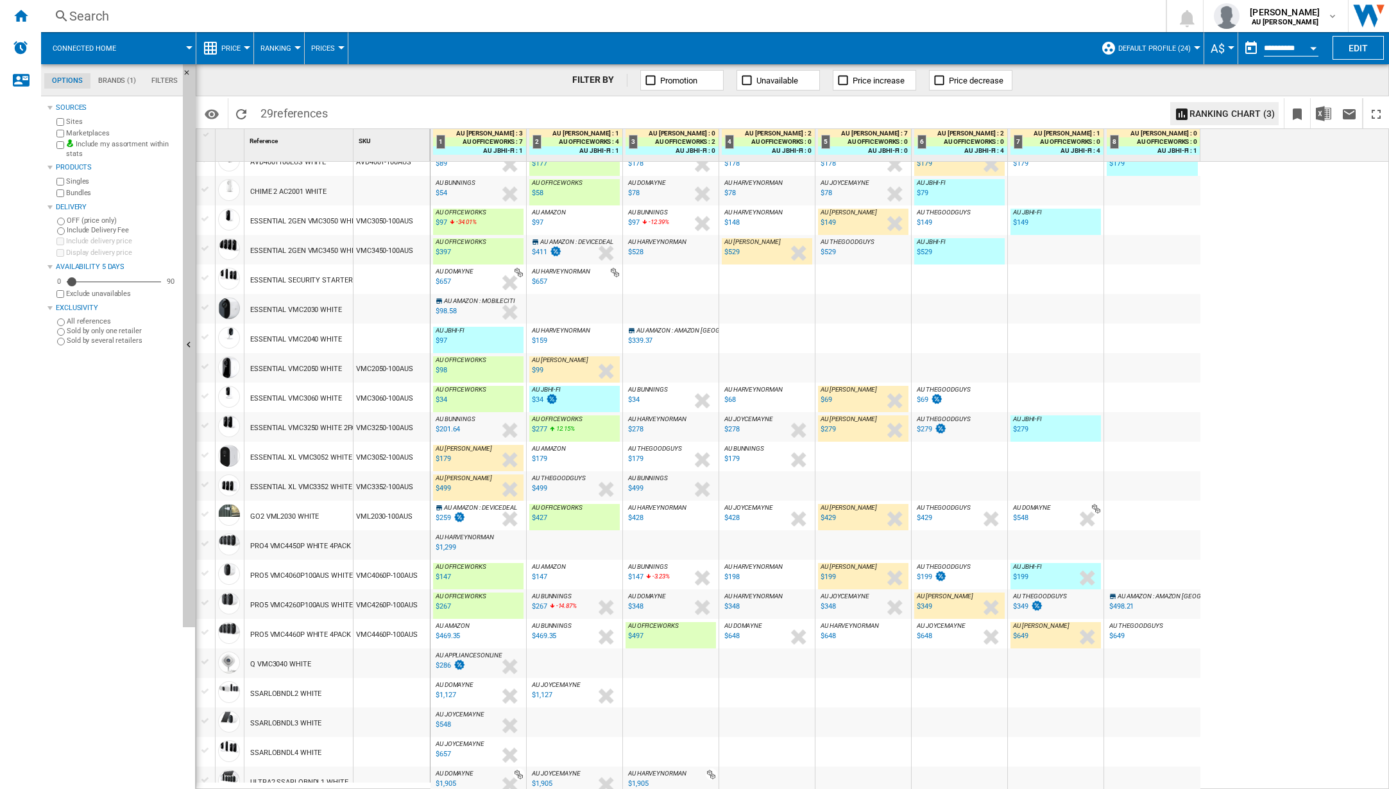
scroll to position [128, 0]
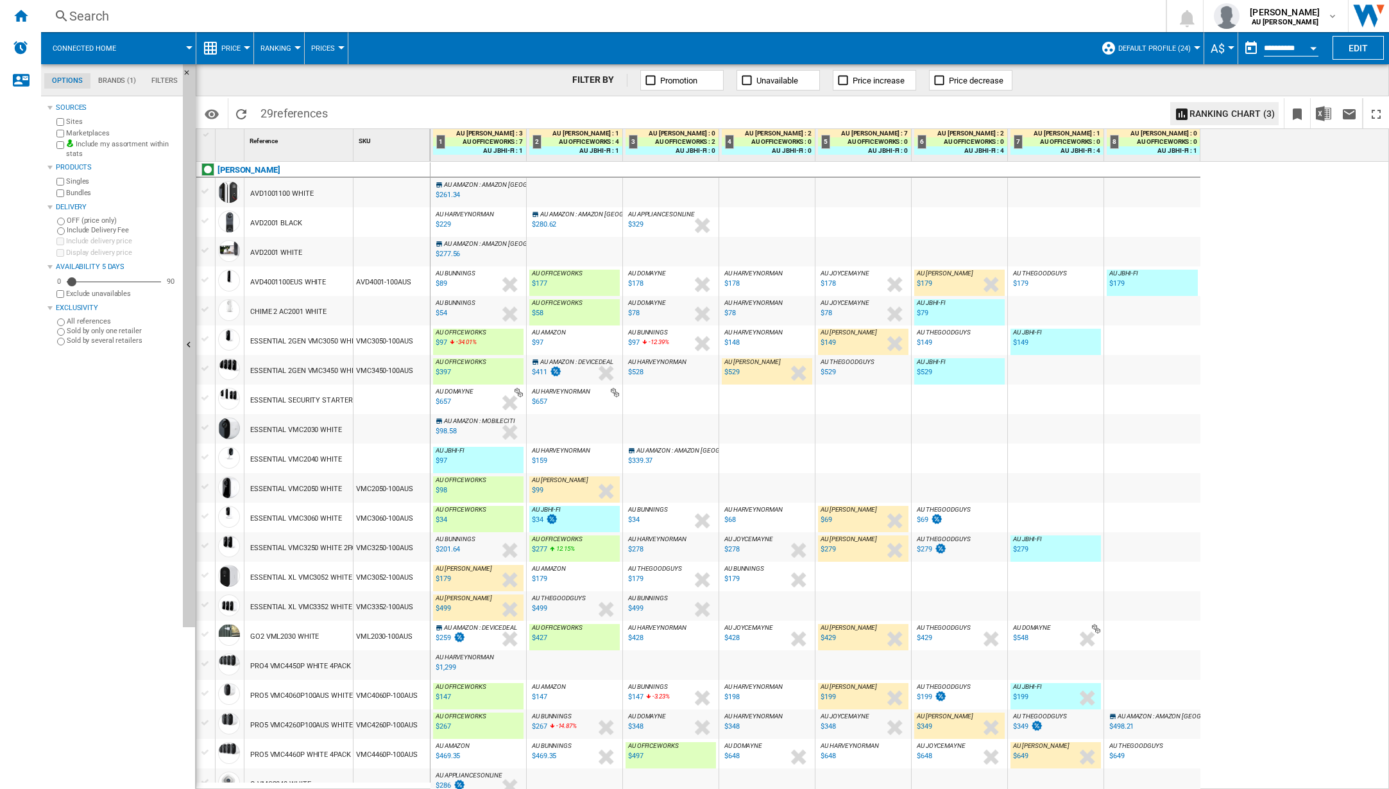
click at [931, 373] on div "$529" at bounding box center [924, 372] width 15 height 8
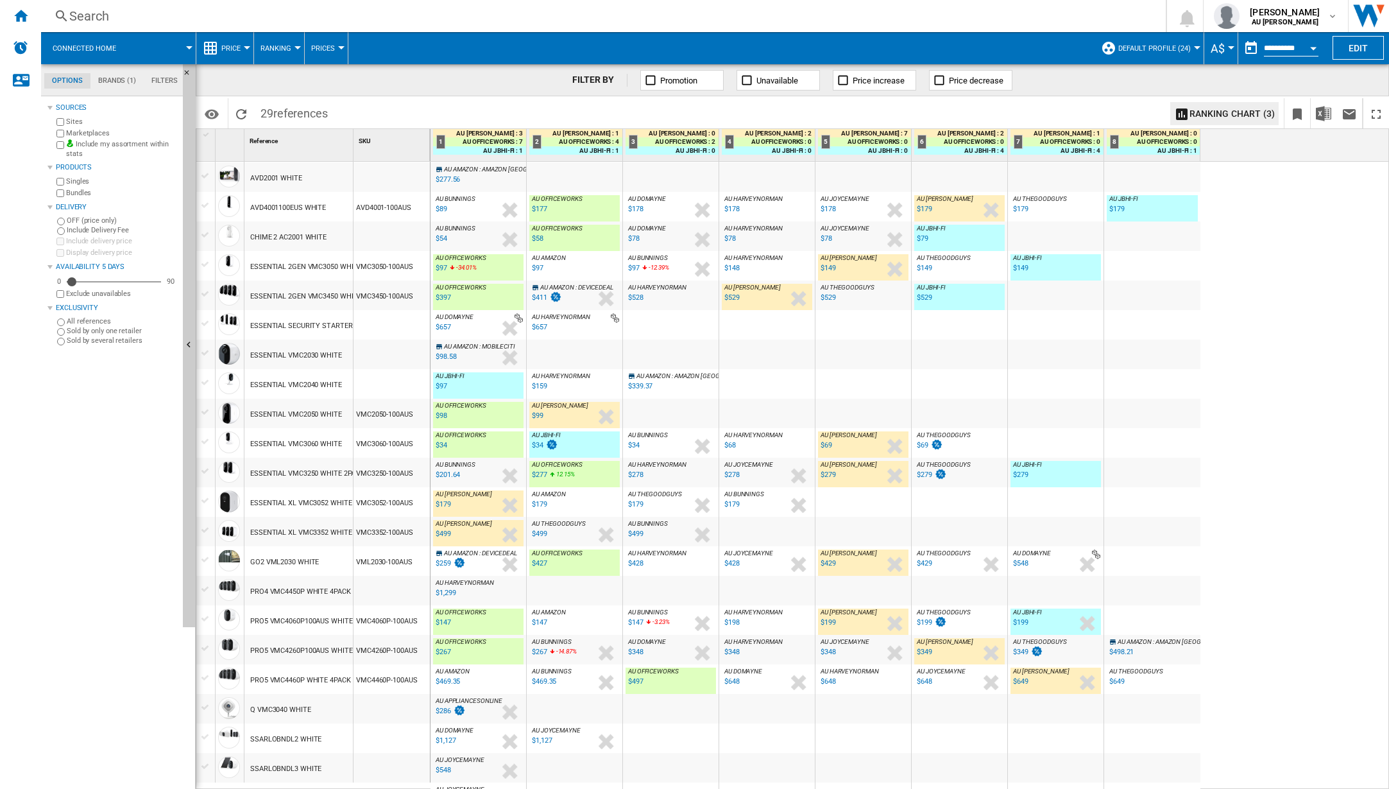
scroll to position [76, 0]
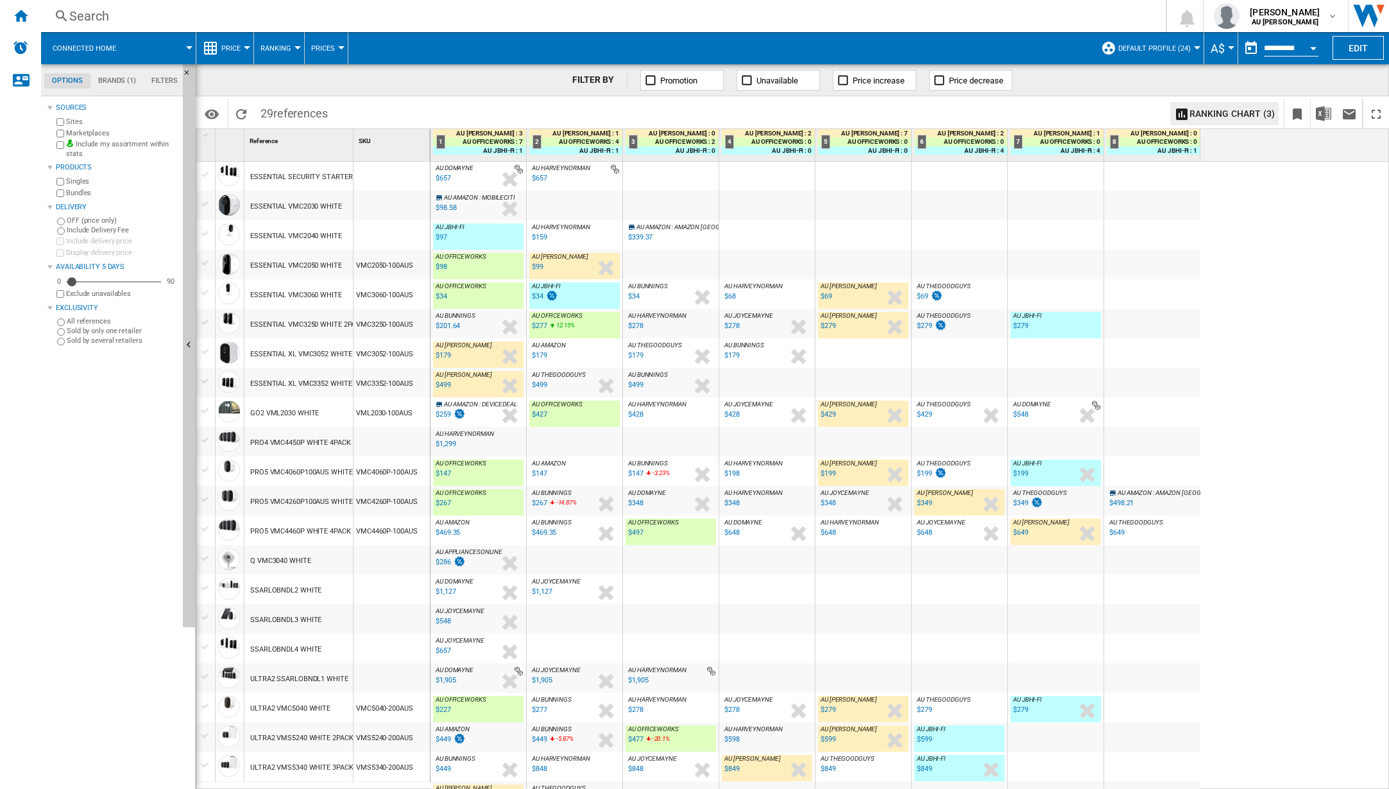
click at [453, 531] on div "$469.35" at bounding box center [448, 532] width 24 height 8
